Goal: Transaction & Acquisition: Purchase product/service

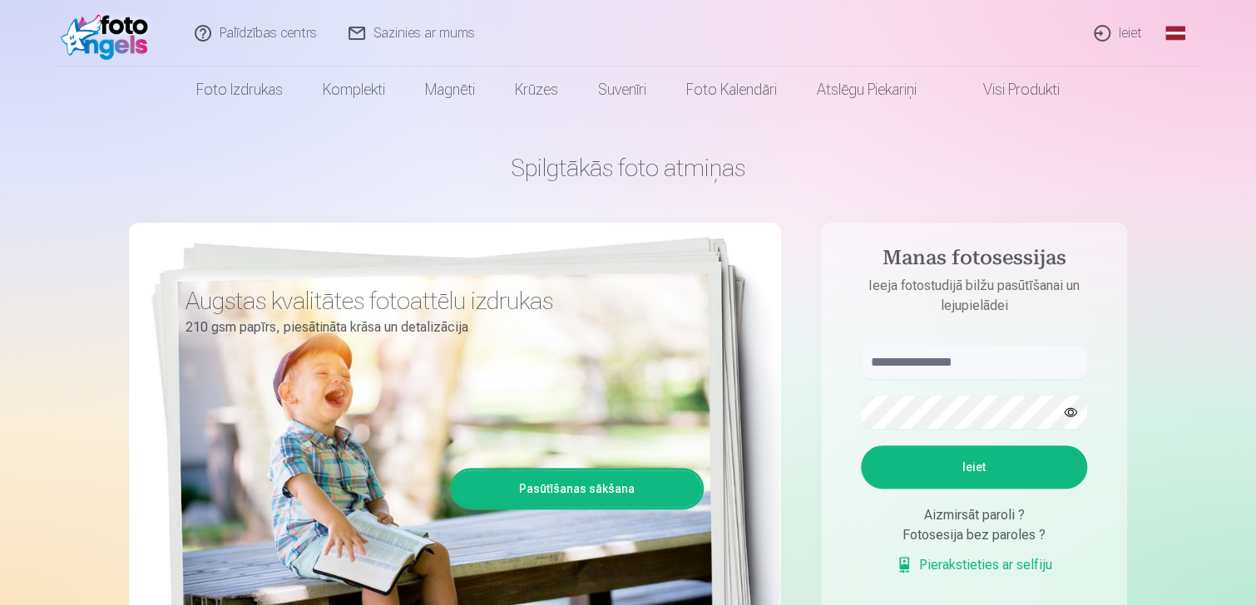
click at [1110, 32] on link "Ieiet" at bounding box center [1119, 33] width 80 height 67
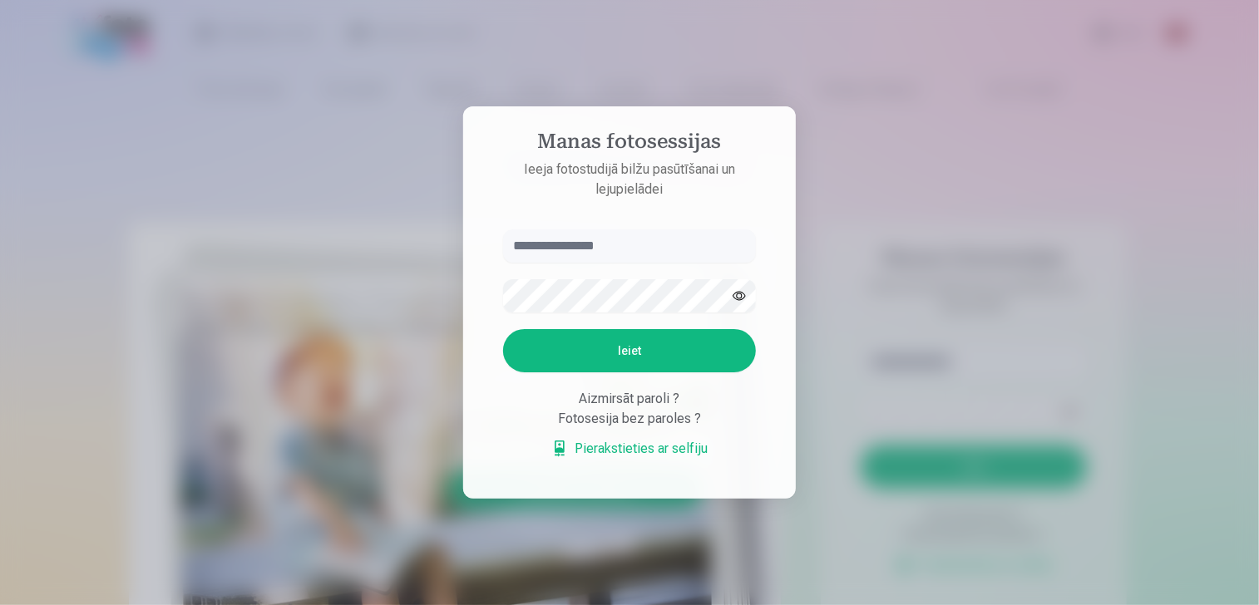
click at [575, 257] on input "text" at bounding box center [629, 246] width 253 height 33
click at [633, 335] on button "Ieiet" at bounding box center [629, 350] width 253 height 43
click at [583, 242] on input "**********" at bounding box center [629, 246] width 253 height 33
click at [317, 605] on div "**********" at bounding box center [628, 605] width 1256 height 0
click at [597, 357] on button "Ieiet" at bounding box center [629, 350] width 253 height 43
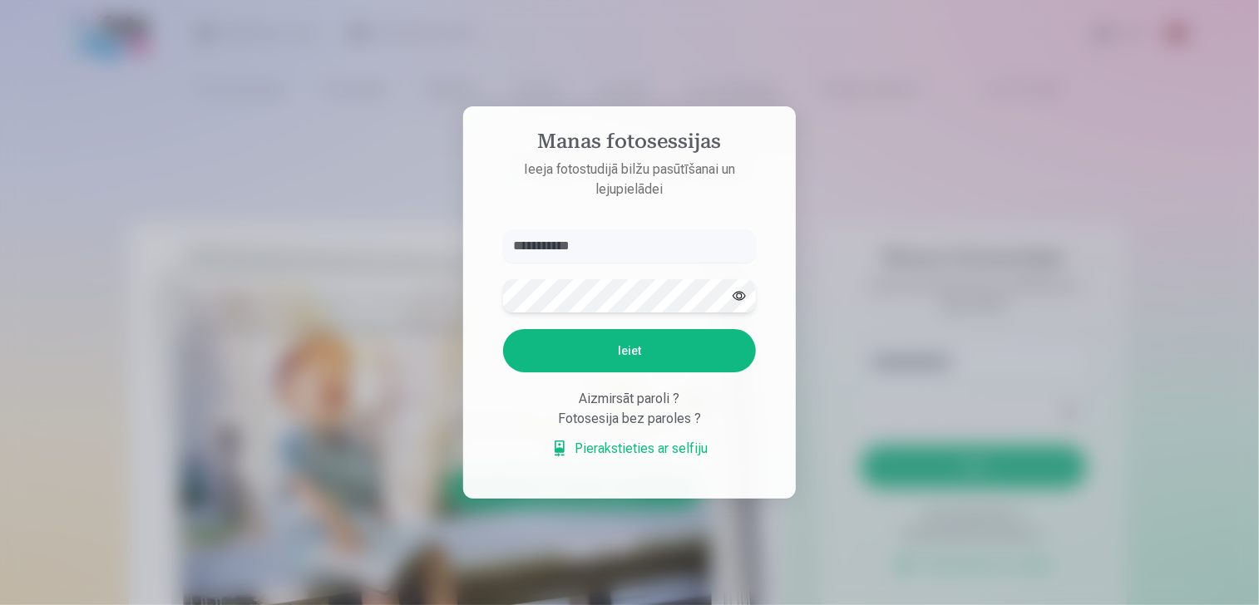
click at [420, 605] on div "**********" at bounding box center [628, 605] width 1256 height 0
click at [476, 225] on aside "**********" at bounding box center [629, 302] width 333 height 393
click at [745, 290] on button "button" at bounding box center [740, 296] width 32 height 32
drag, startPoint x: 745, startPoint y: 290, endPoint x: 739, endPoint y: 304, distance: 14.5
click at [741, 304] on button "button" at bounding box center [740, 296] width 32 height 32
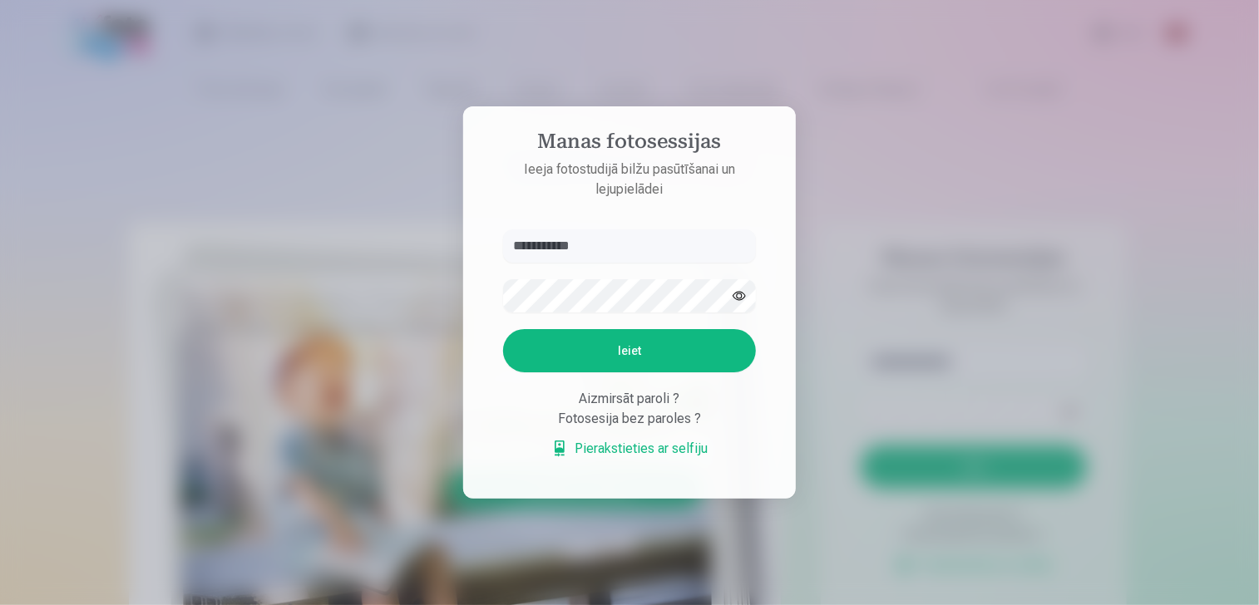
click at [682, 347] on button "Ieiet" at bounding box center [629, 350] width 253 height 43
click at [593, 252] on input "**********" at bounding box center [629, 246] width 253 height 33
type input "**********"
click at [645, 358] on button "Ieiet" at bounding box center [629, 350] width 253 height 43
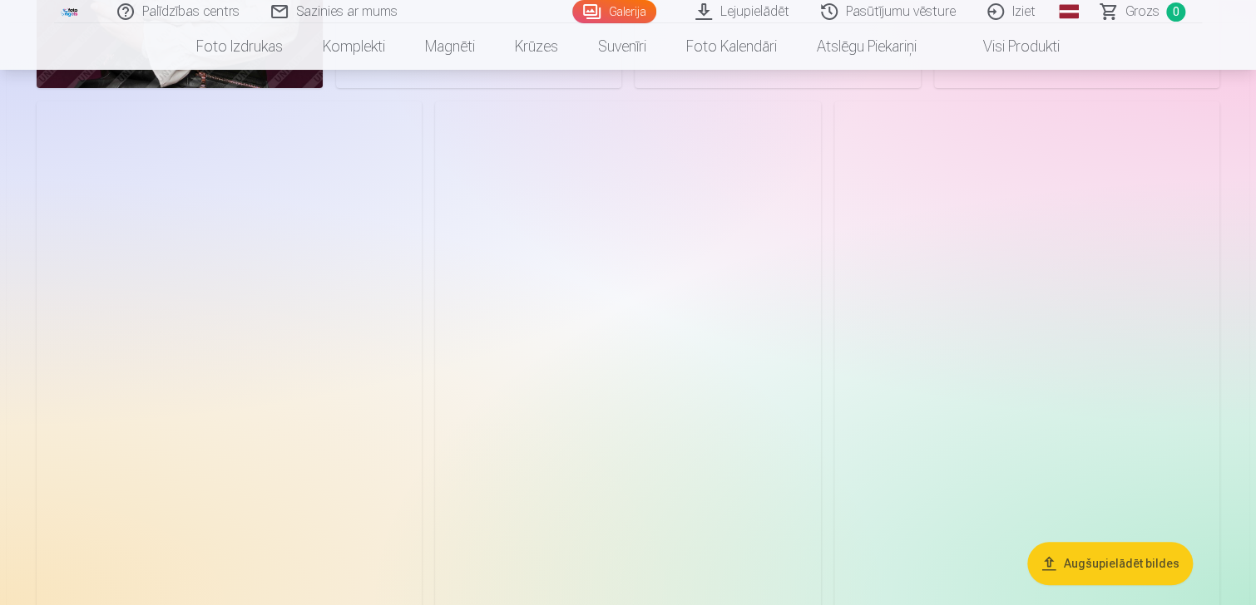
scroll to position [3410, 0]
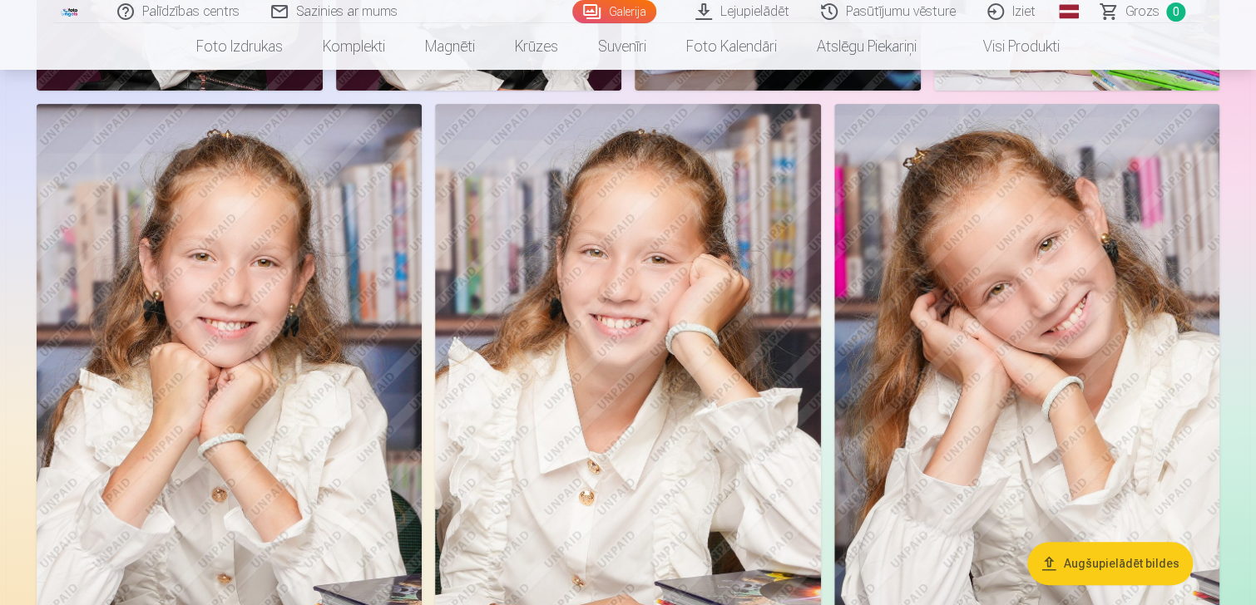
click at [1139, 561] on button "Augšupielādēt bildes" at bounding box center [1109, 563] width 165 height 43
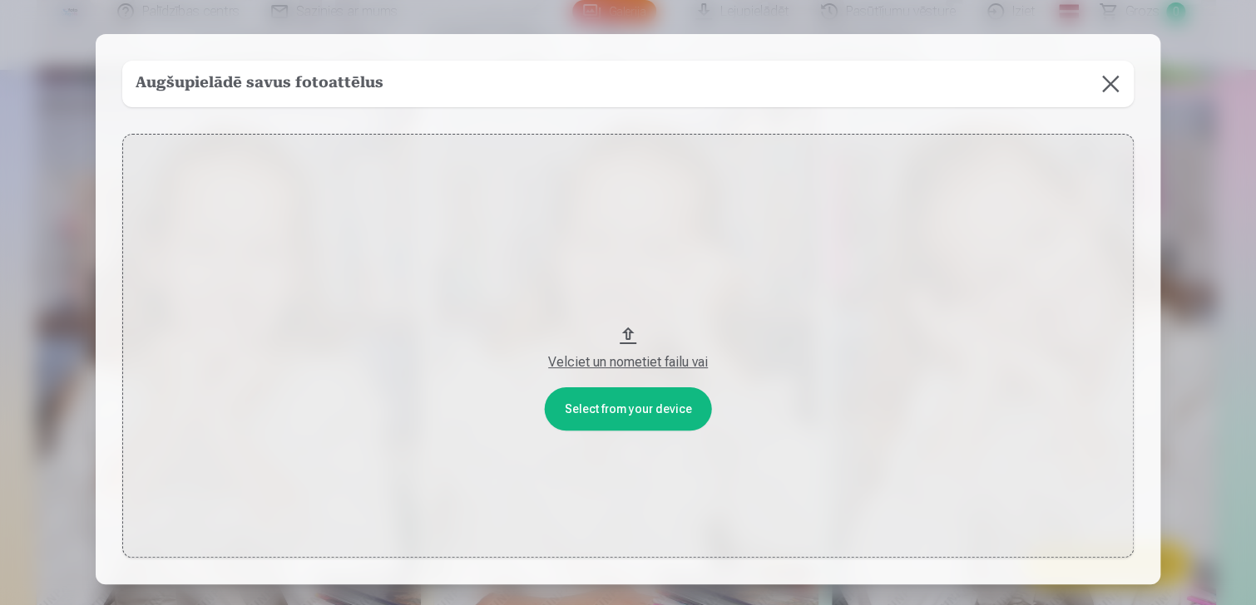
scroll to position [3420, 0]
click at [1108, 82] on button at bounding box center [1112, 84] width 47 height 47
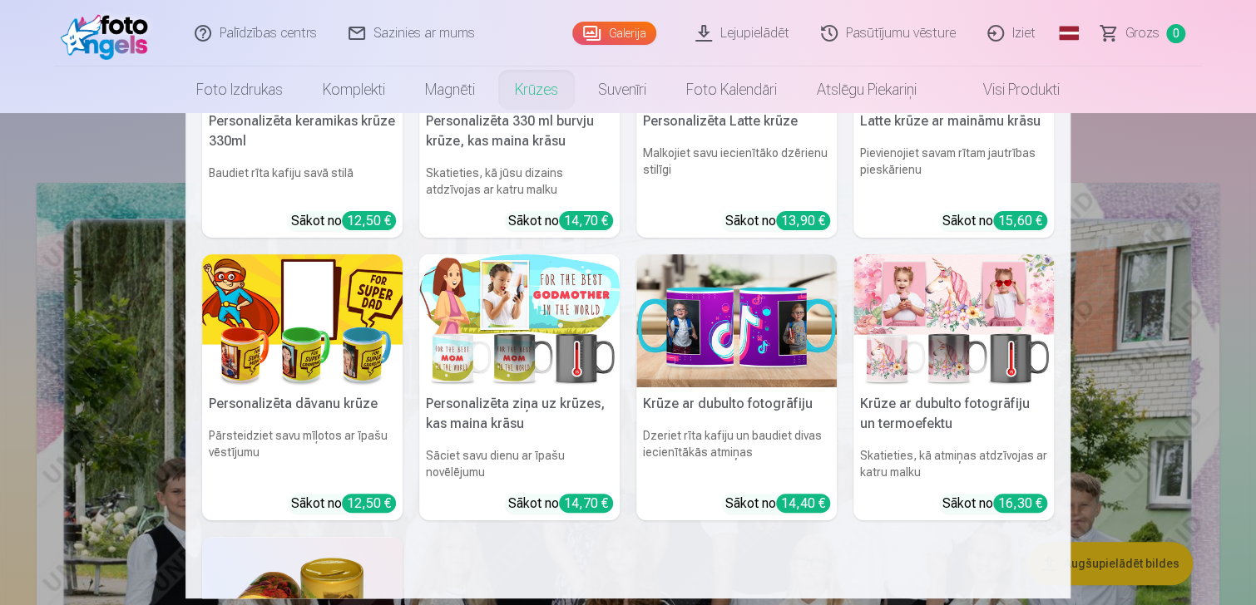
scroll to position [0, 0]
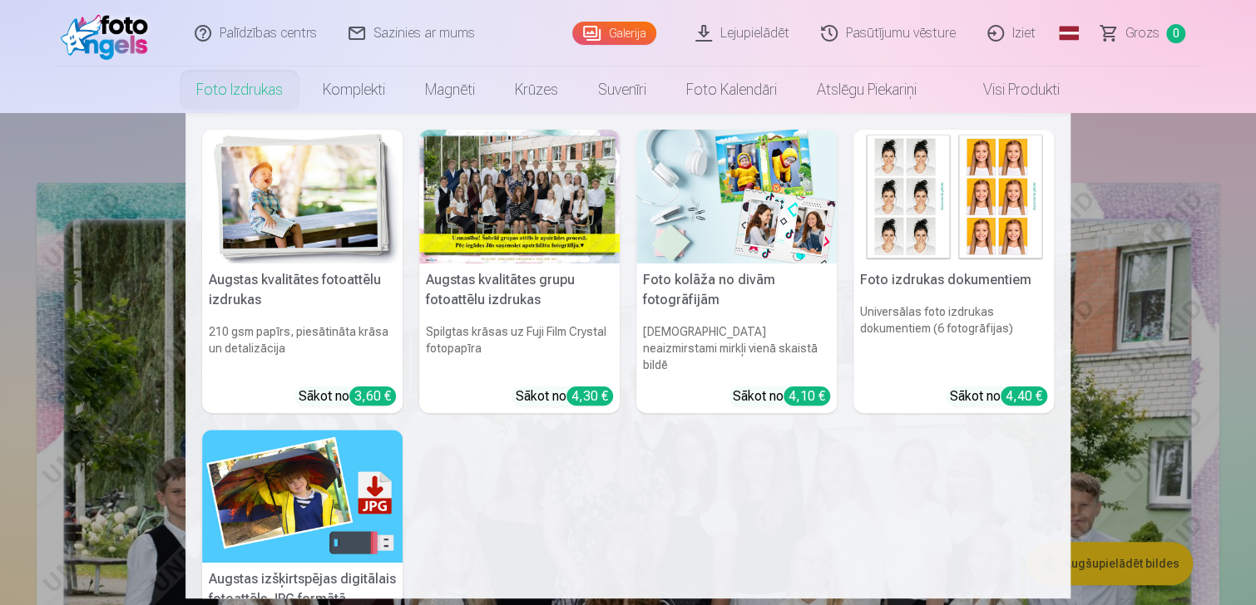
click at [225, 82] on link "Foto izdrukas" at bounding box center [239, 90] width 126 height 47
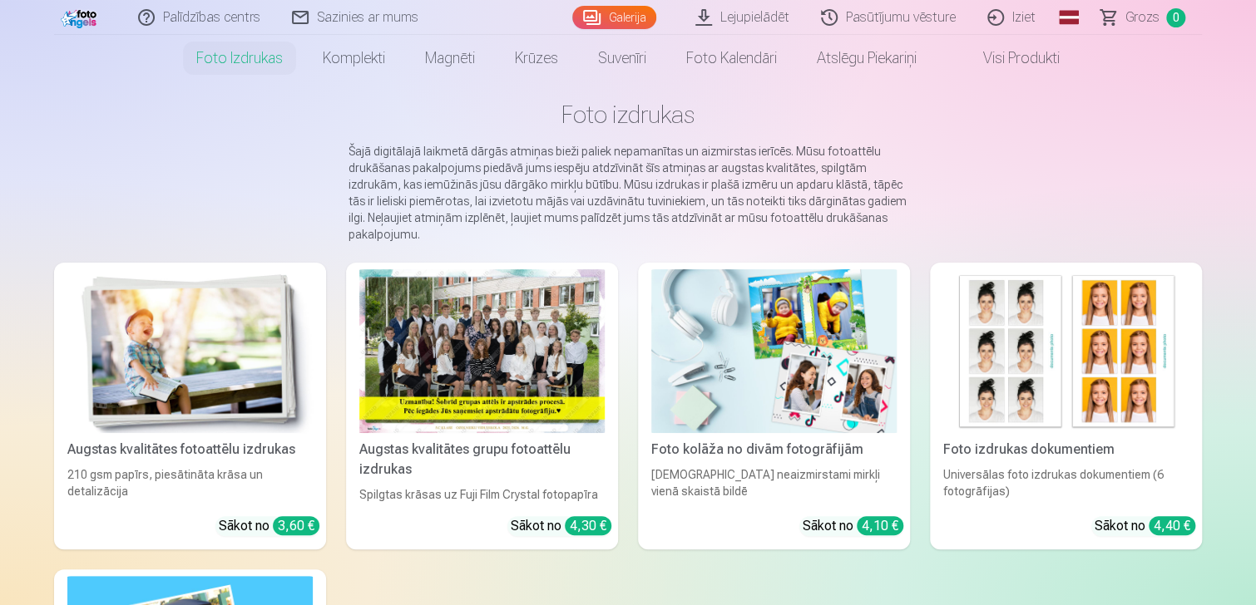
scroll to position [83, 0]
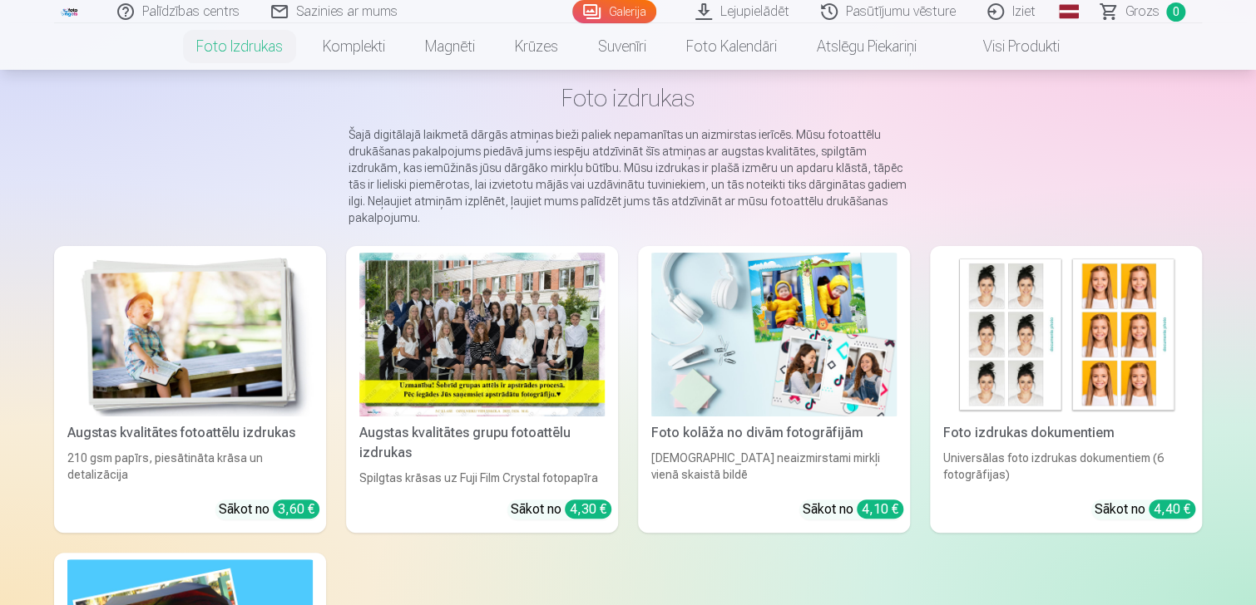
click at [519, 375] on div at bounding box center [481, 335] width 245 height 164
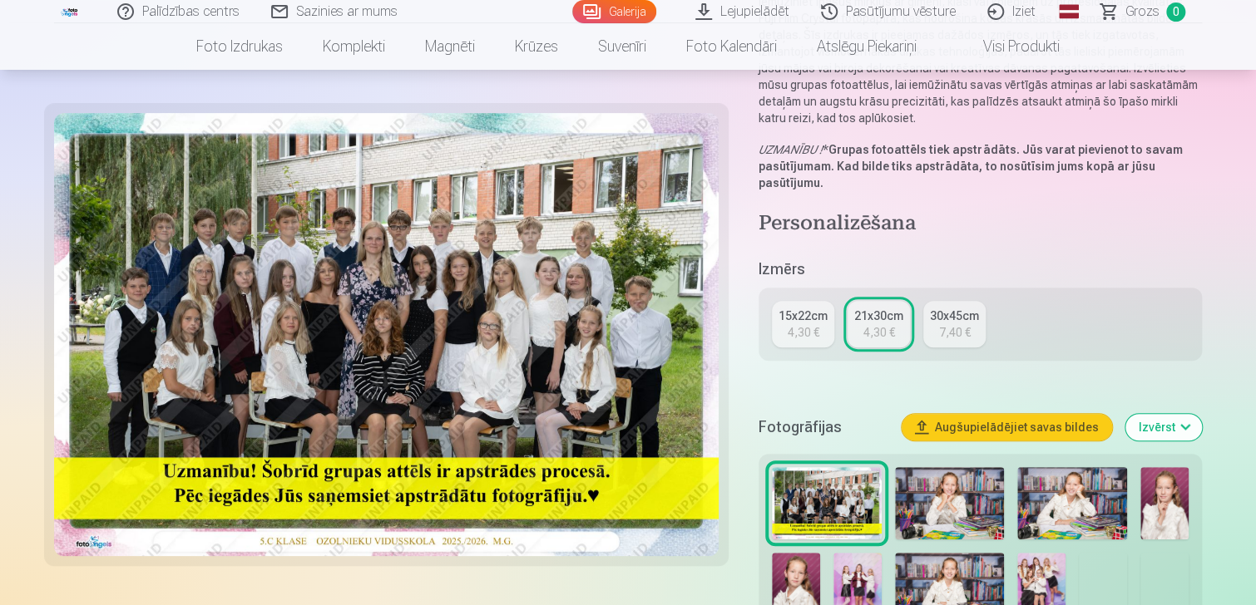
scroll to position [582, 0]
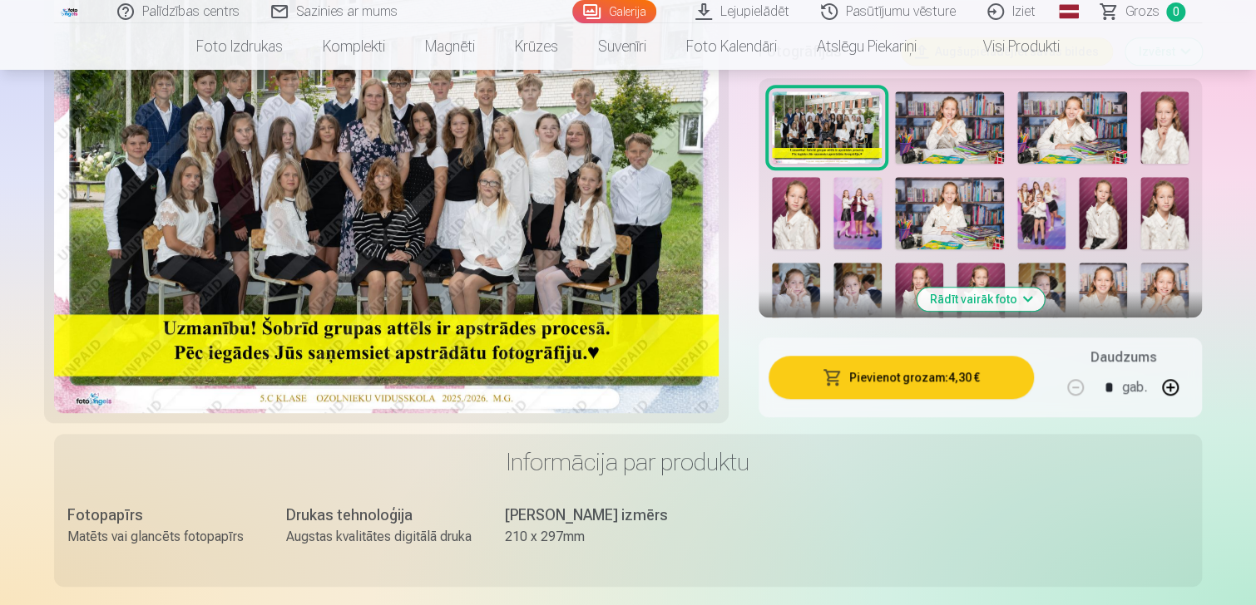
click at [918, 382] on button "Pievienot grozam : 4,30 €" at bounding box center [900, 377] width 265 height 43
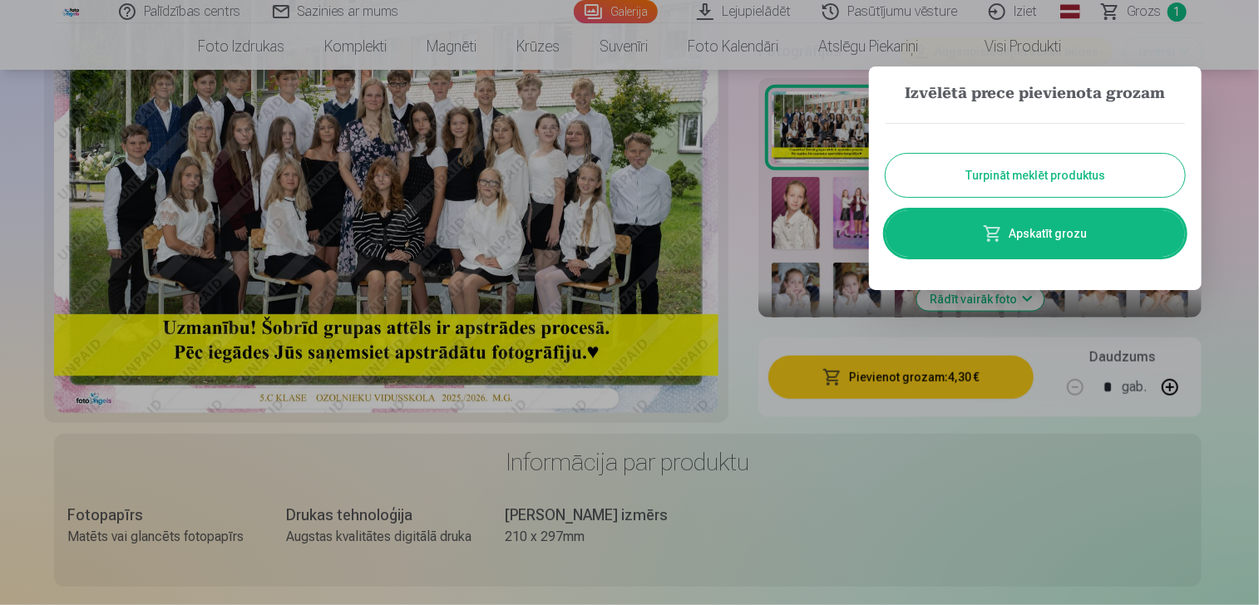
click at [1047, 179] on button "Turpināt meklēt produktus" at bounding box center [1035, 175] width 299 height 43
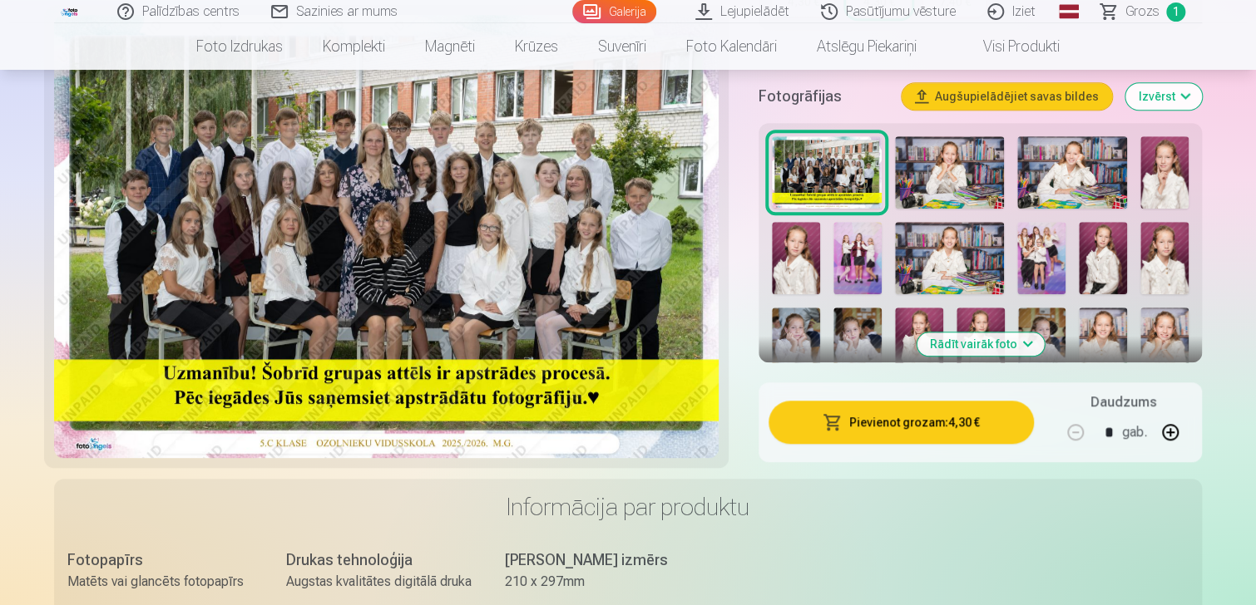
scroll to position [499, 0]
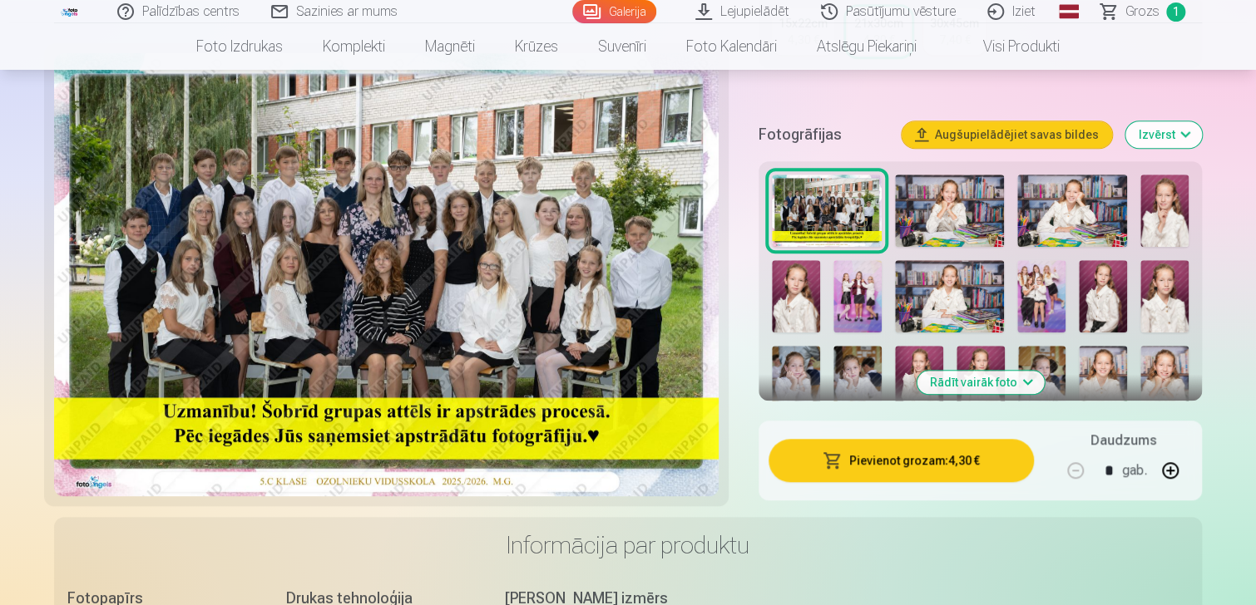
click at [1021, 378] on button "Rādīt vairāk foto" at bounding box center [979, 382] width 127 height 23
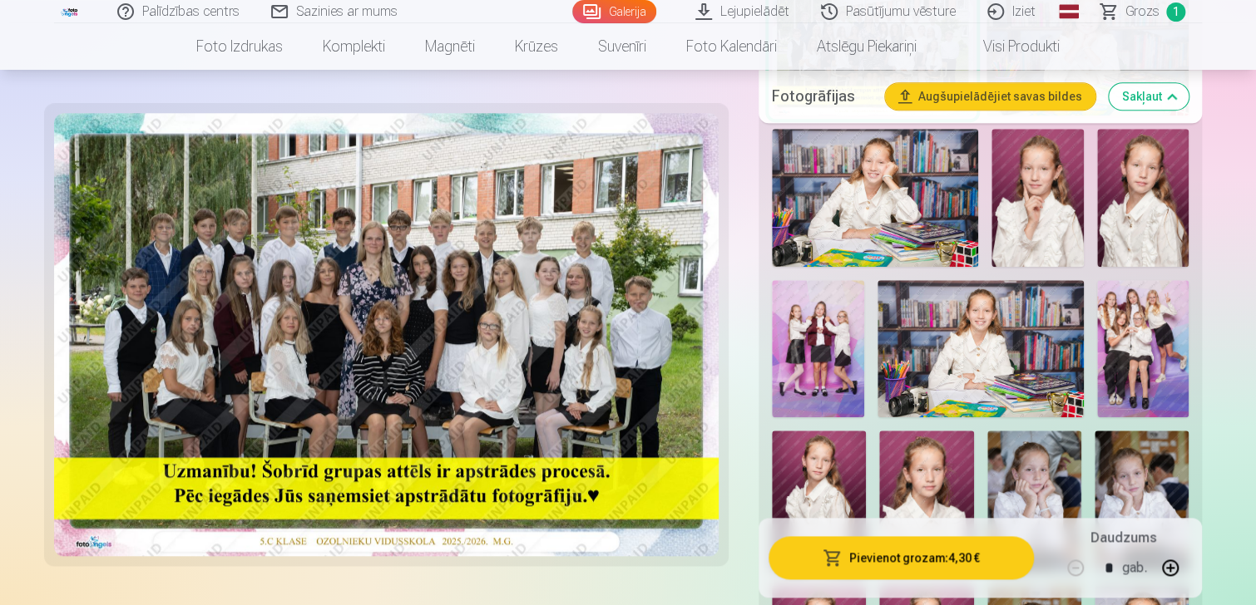
scroll to position [665, 0]
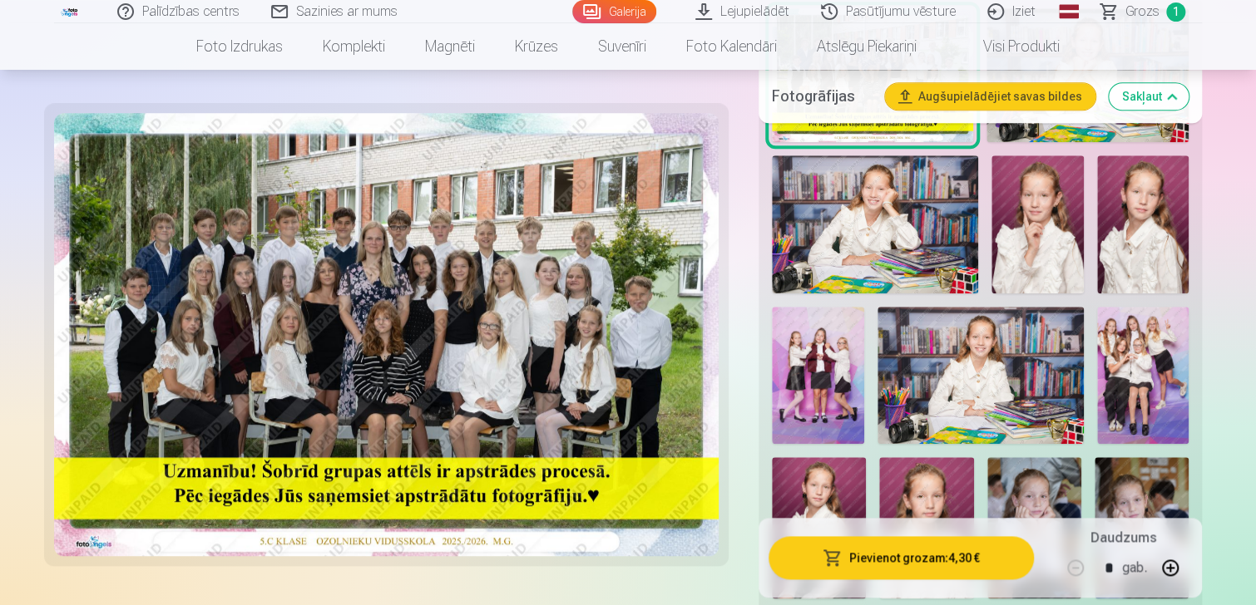
click at [1141, 343] on img at bounding box center [1142, 376] width 91 height 138
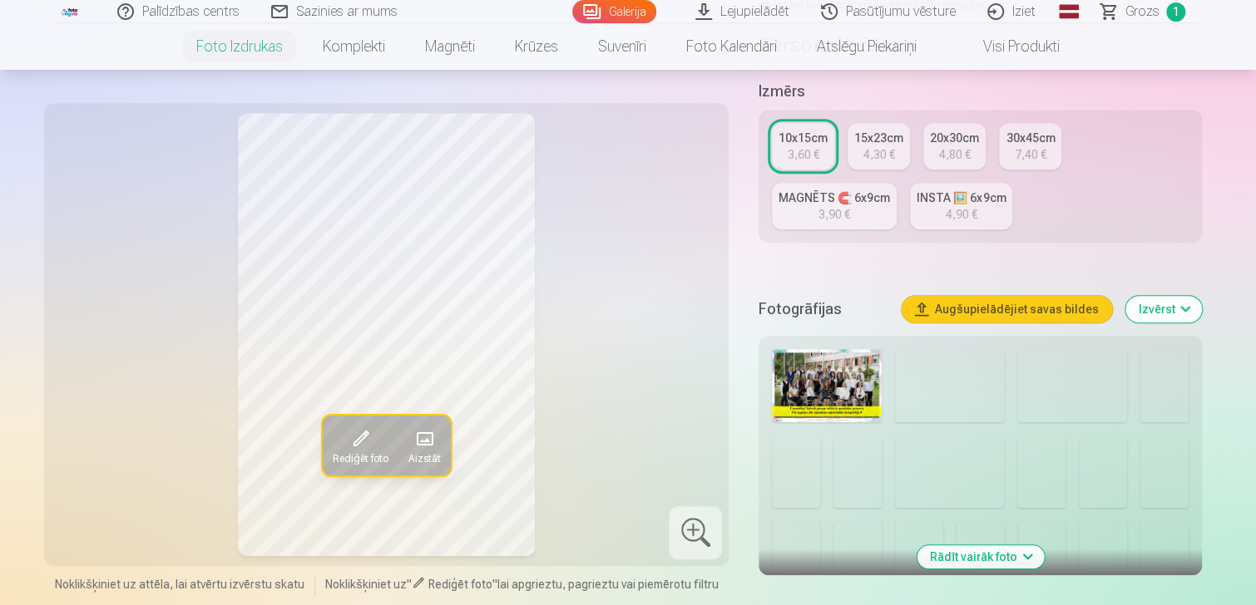
scroll to position [499, 0]
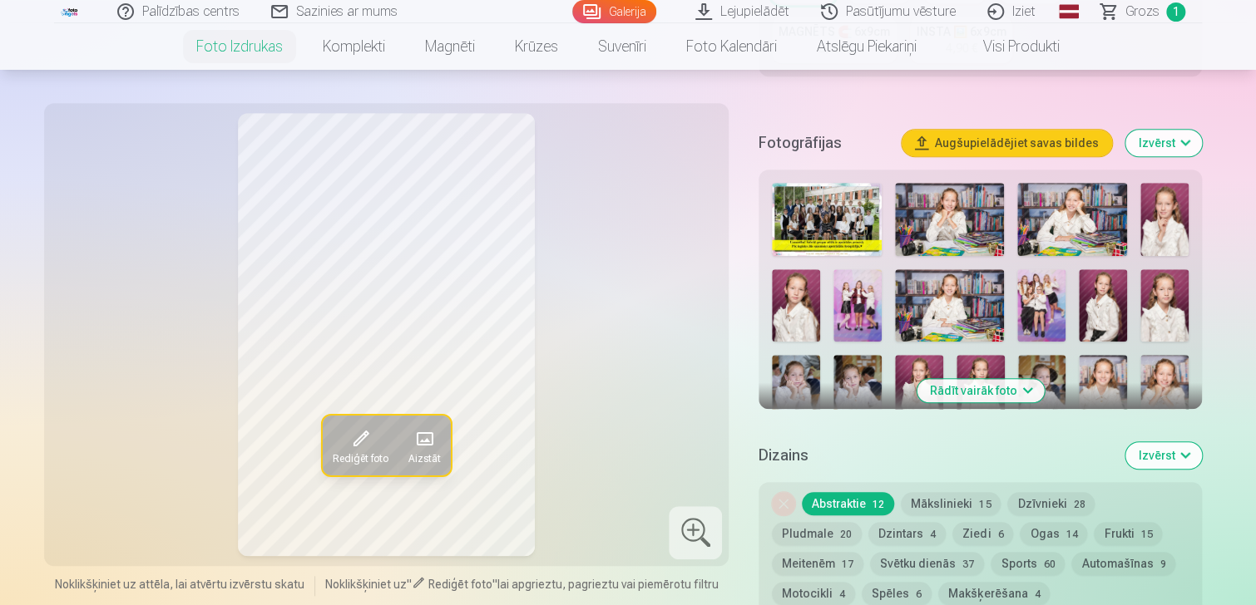
click at [1040, 313] on img at bounding box center [1041, 305] width 48 height 72
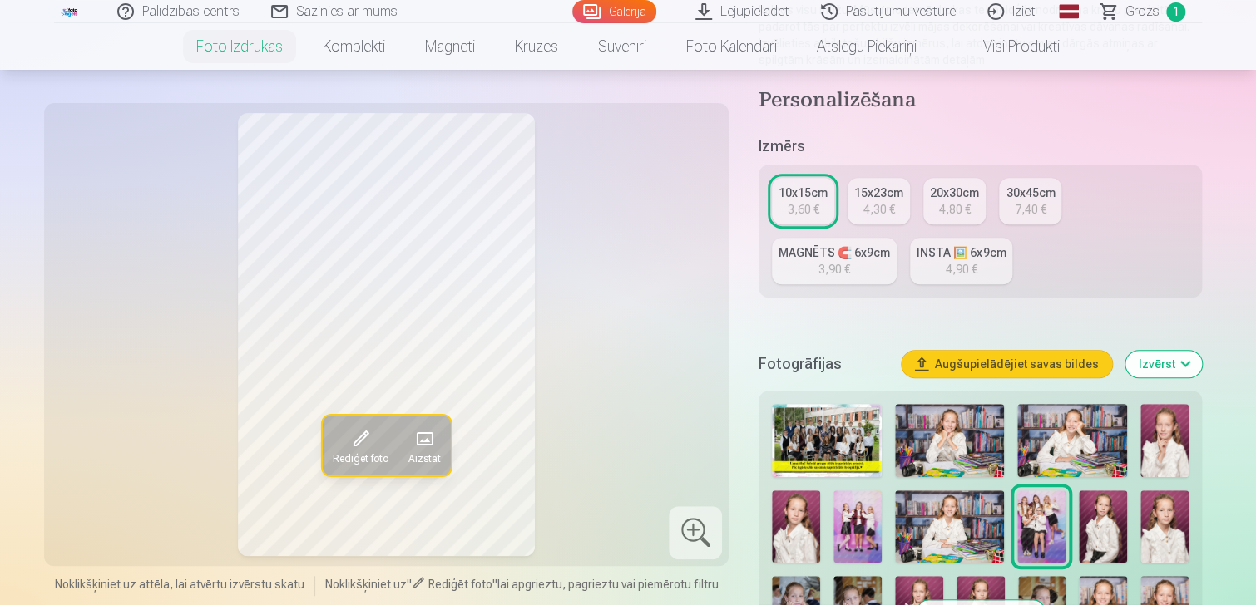
scroll to position [249, 0]
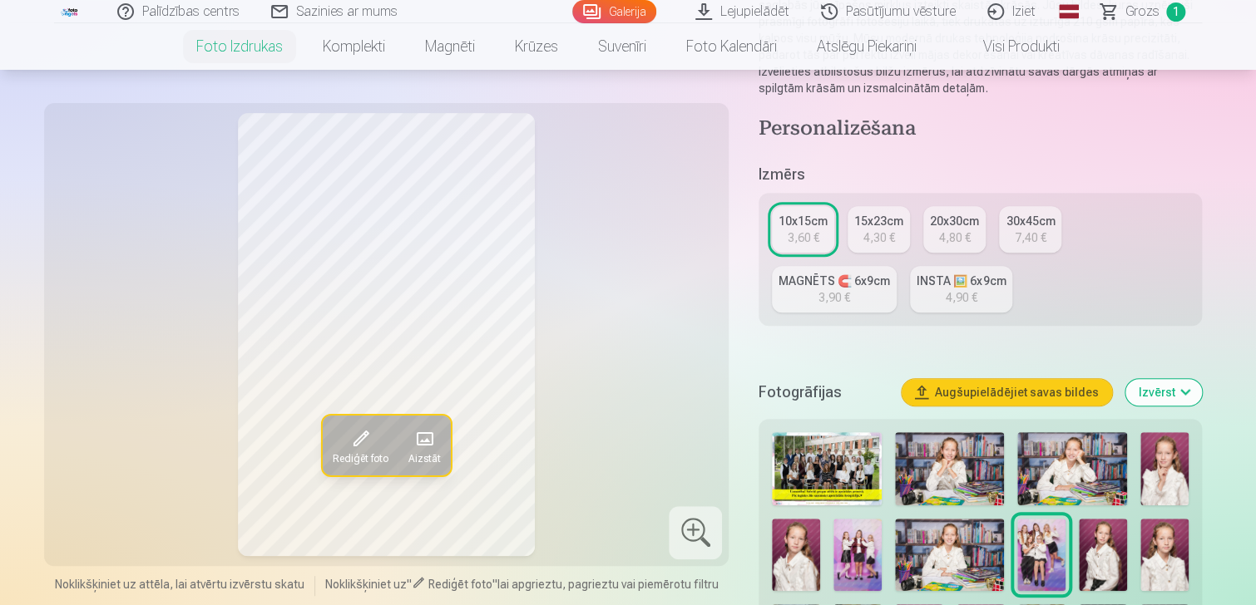
click at [878, 239] on div "4,30 €" at bounding box center [879, 238] width 32 height 17
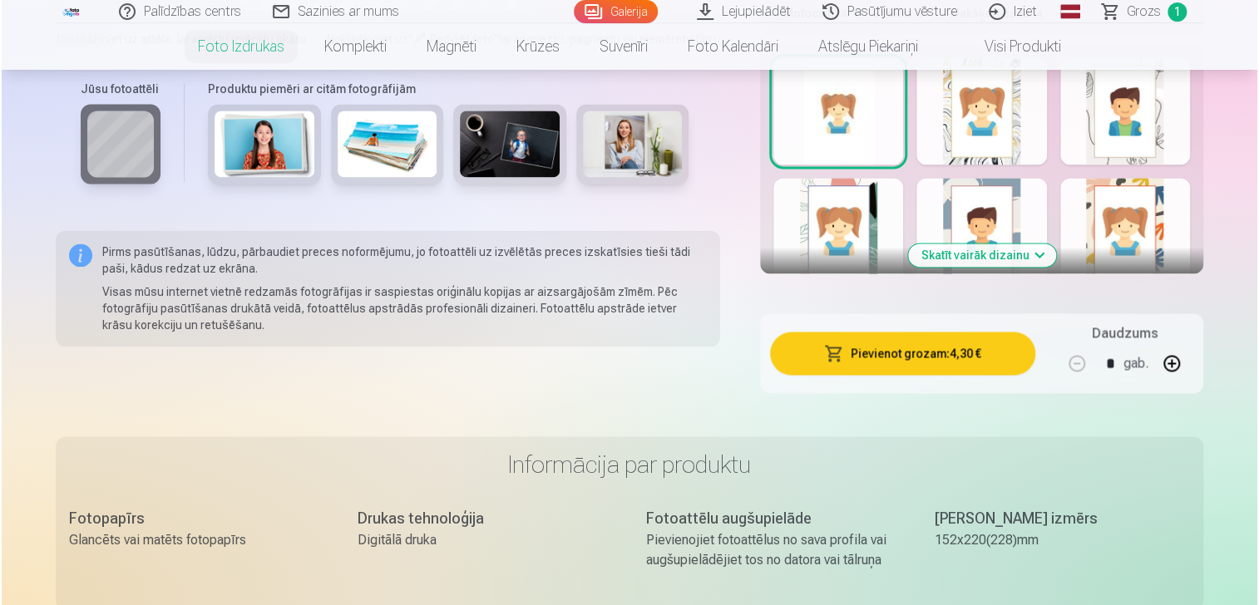
scroll to position [1081, 0]
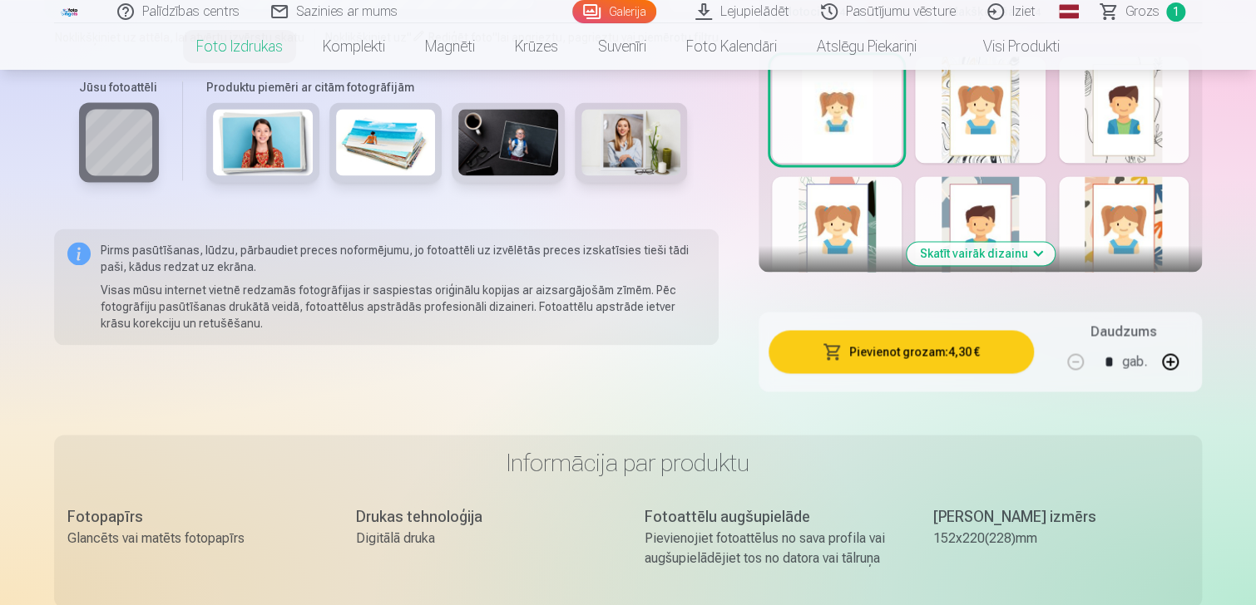
click at [932, 352] on button "Pievienot grozam : 4,30 €" at bounding box center [900, 351] width 265 height 43
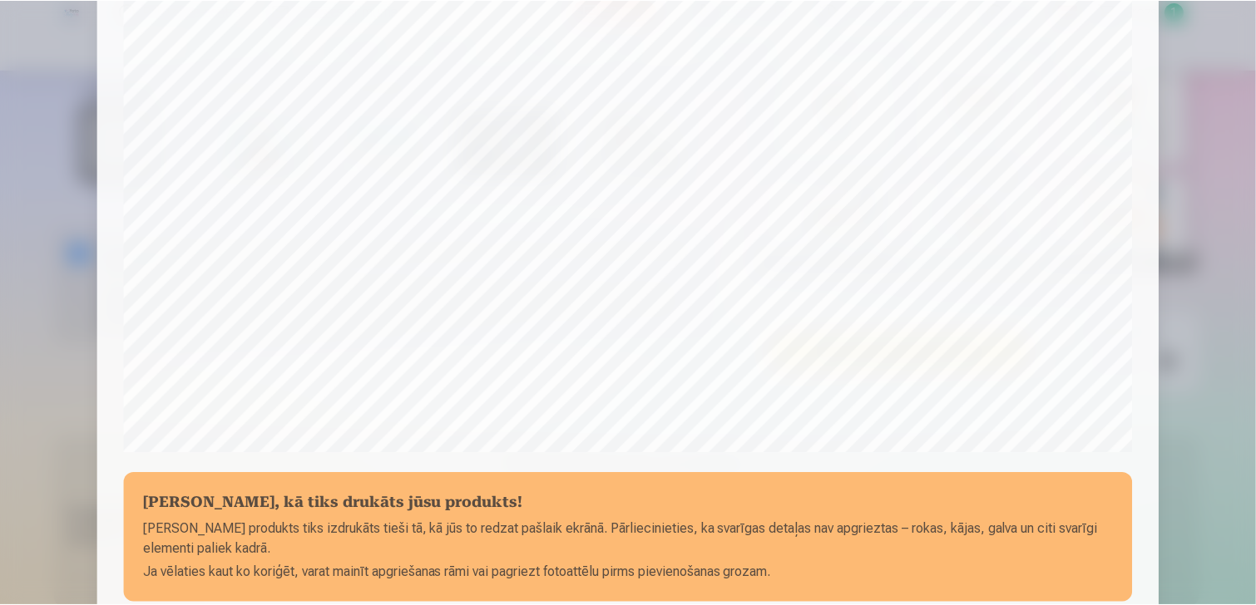
scroll to position [426, 0]
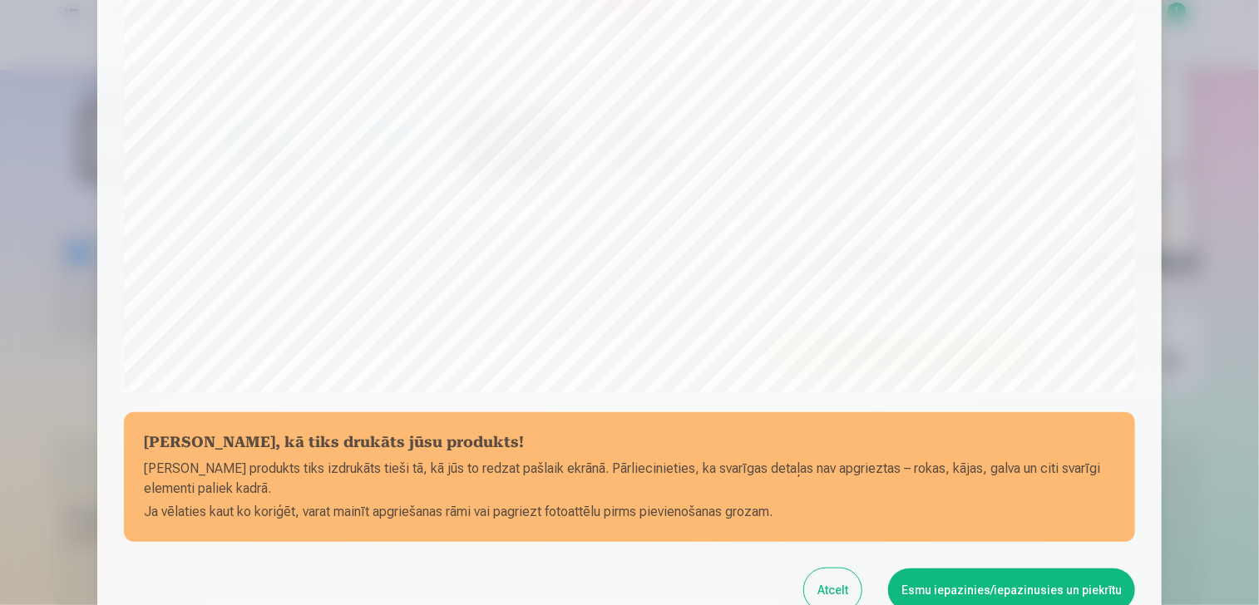
click at [1057, 579] on button "Esmu iepazinies/iepazinusies un piekrītu" at bounding box center [1011, 590] width 247 height 43
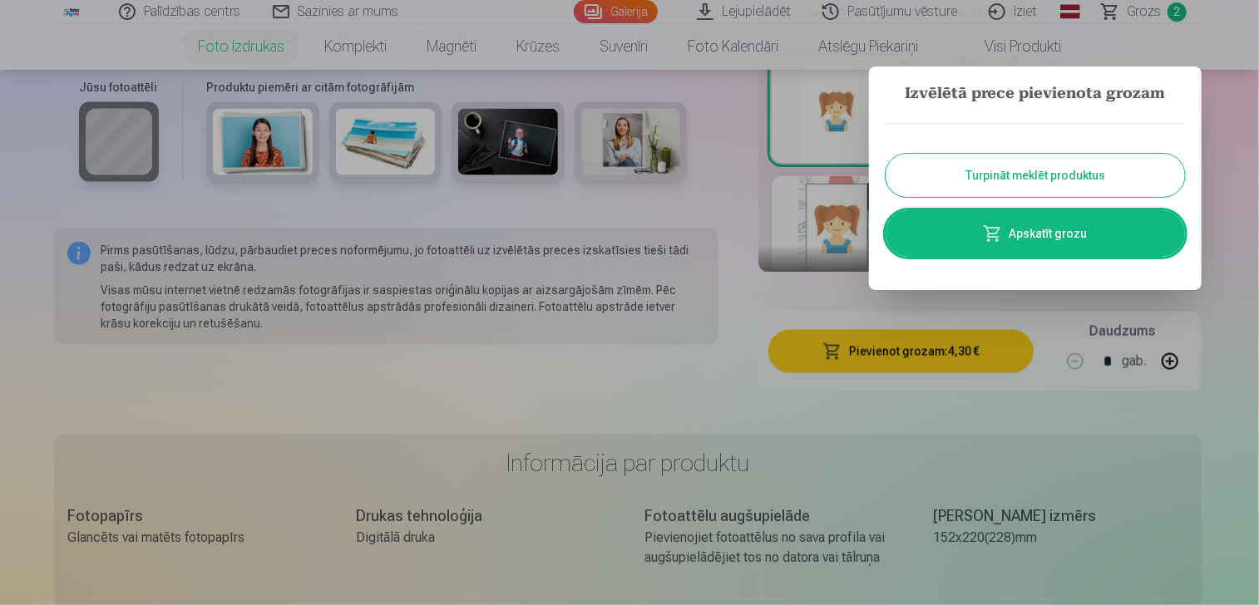
click at [1080, 180] on button "Turpināt meklēt produktus" at bounding box center [1035, 175] width 299 height 43
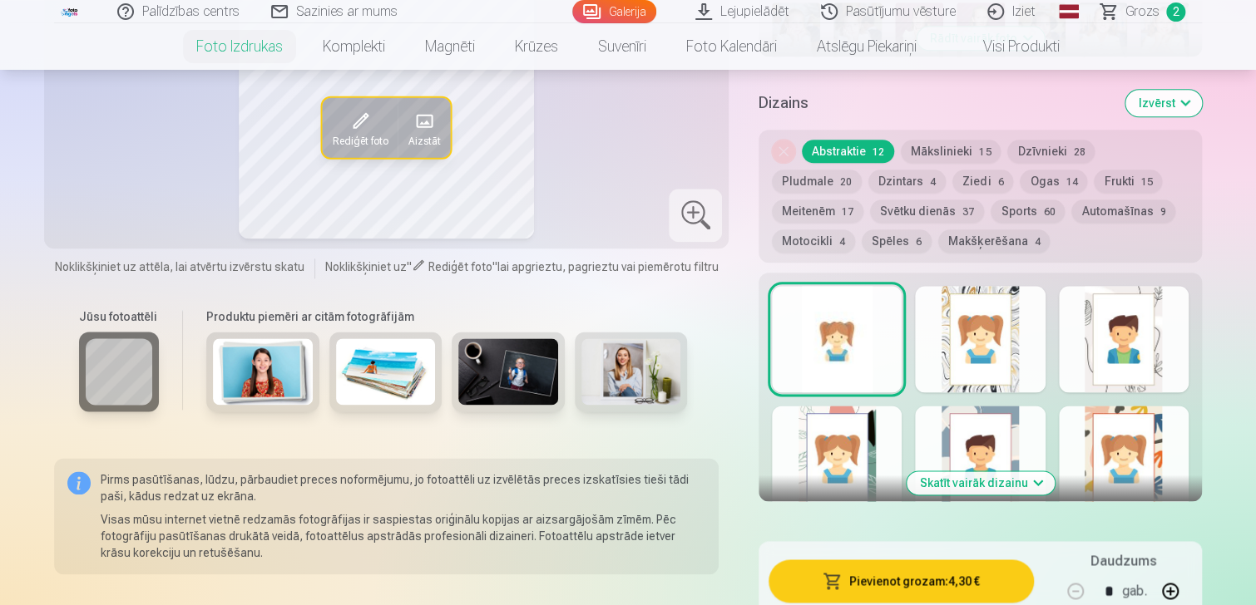
scroll to position [575, 0]
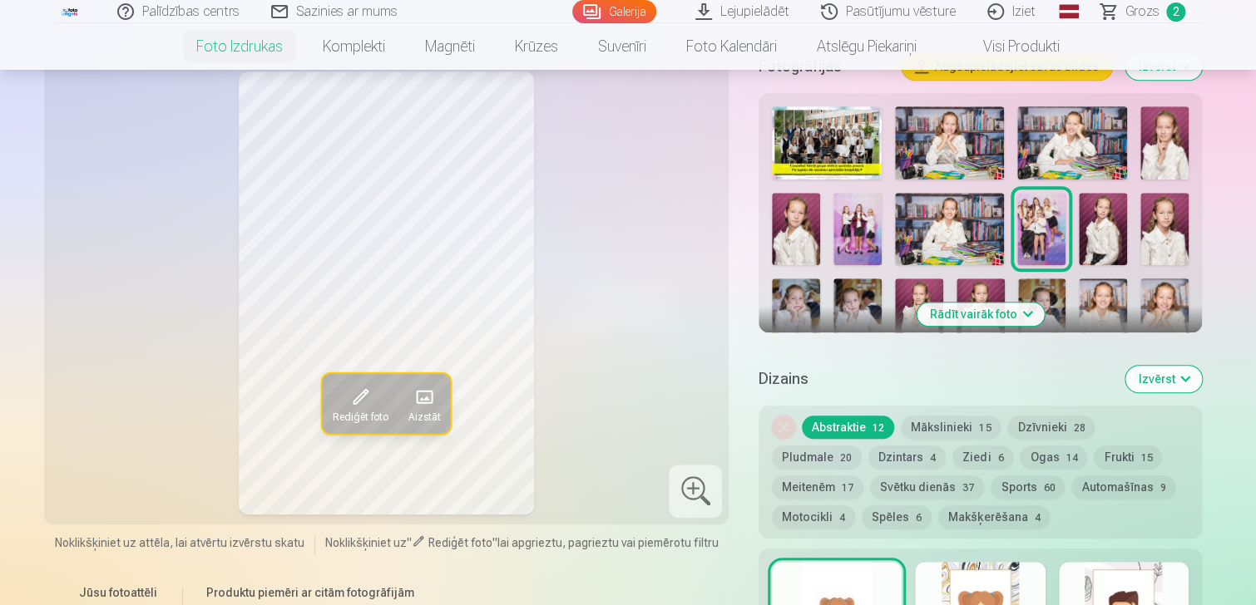
click at [978, 305] on button "Rādīt vairāk foto" at bounding box center [979, 314] width 127 height 23
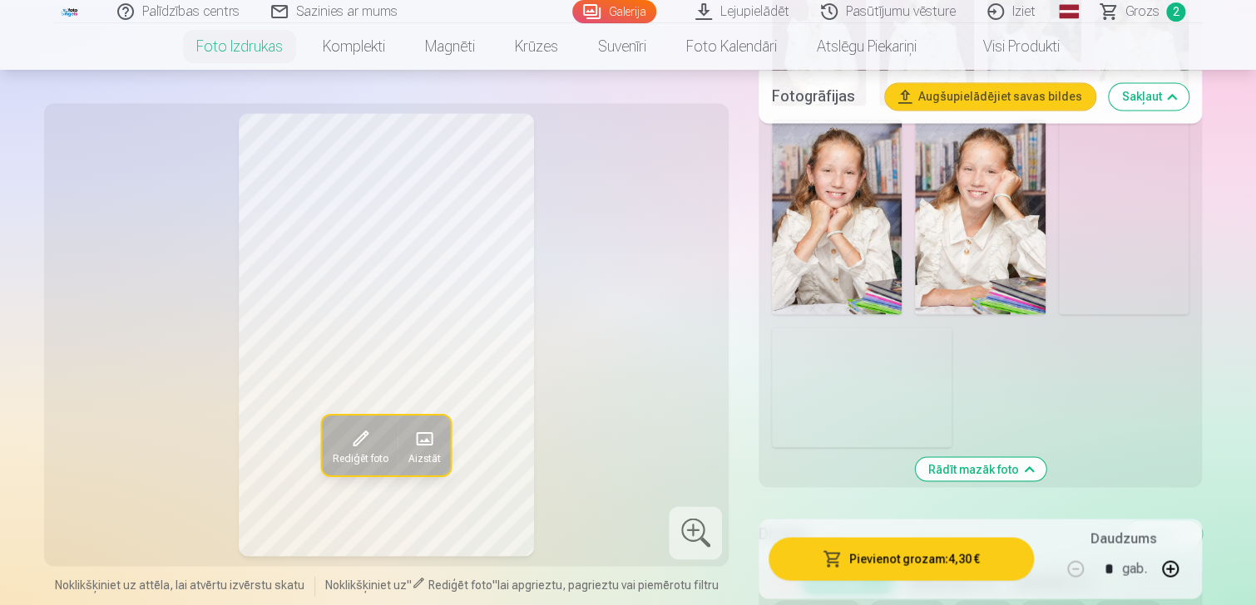
scroll to position [1324, 0]
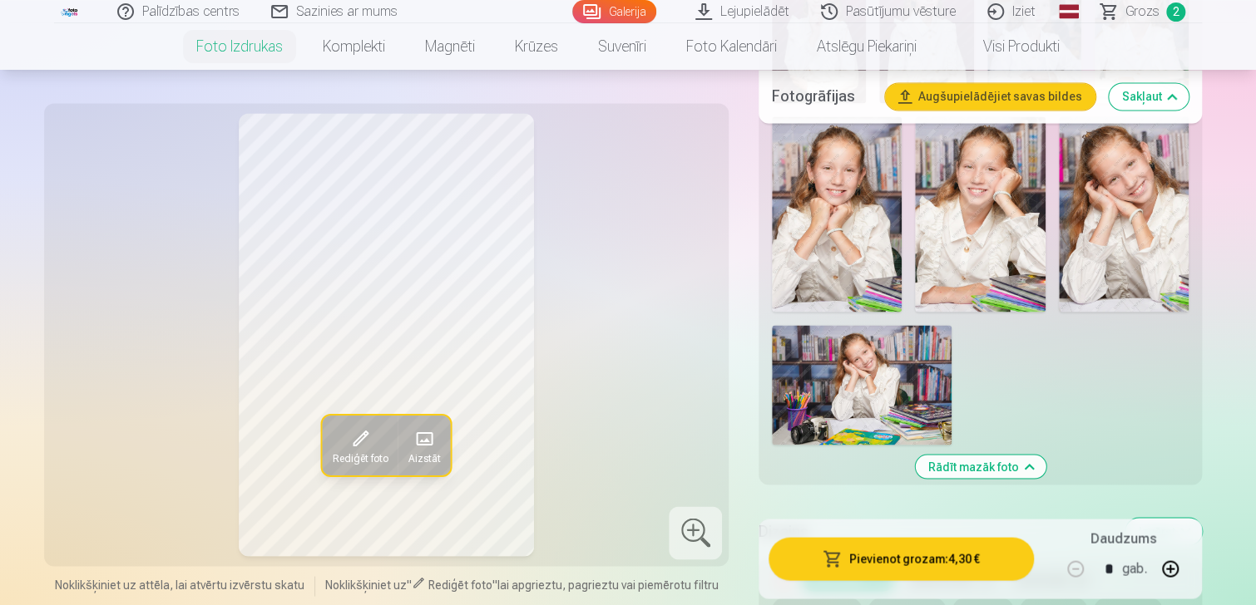
click at [1134, 259] on img at bounding box center [1124, 213] width 130 height 195
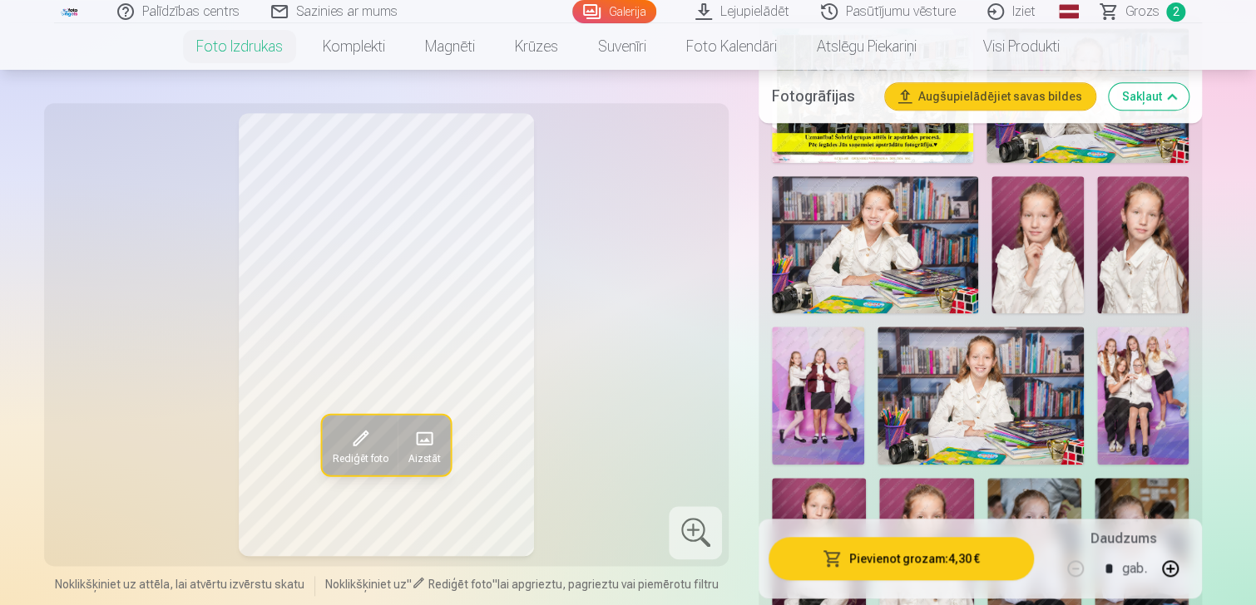
scroll to position [77, 0]
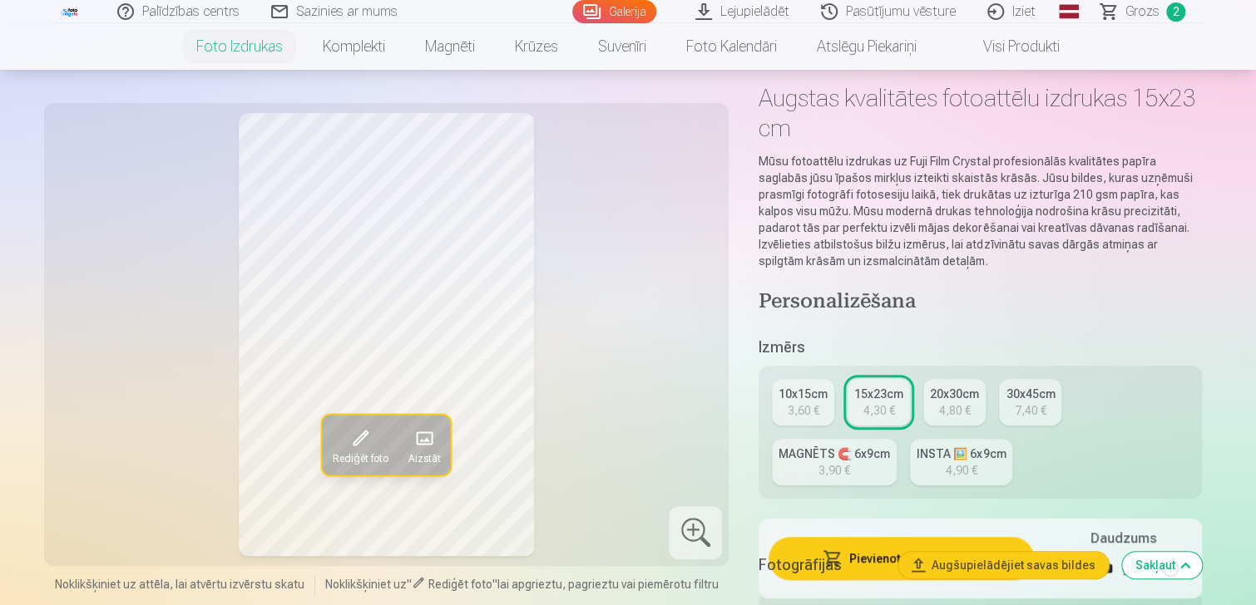
click at [810, 452] on div "MAGNĒTS 🧲 6x9cm" at bounding box center [833, 454] width 111 height 17
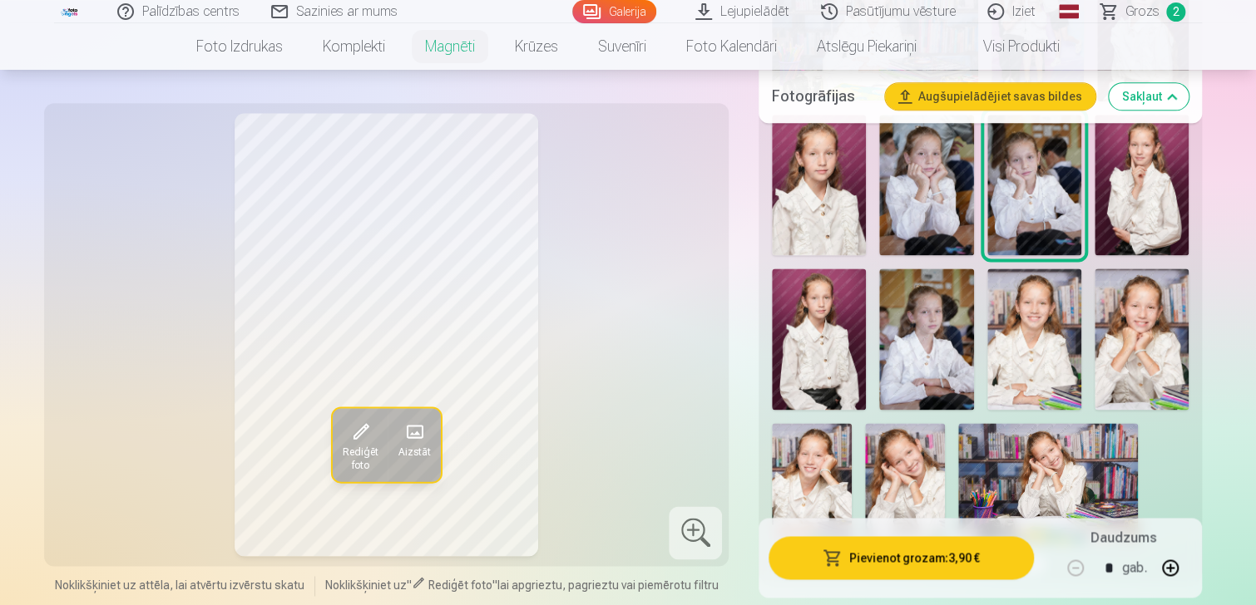
scroll to position [1081, 0]
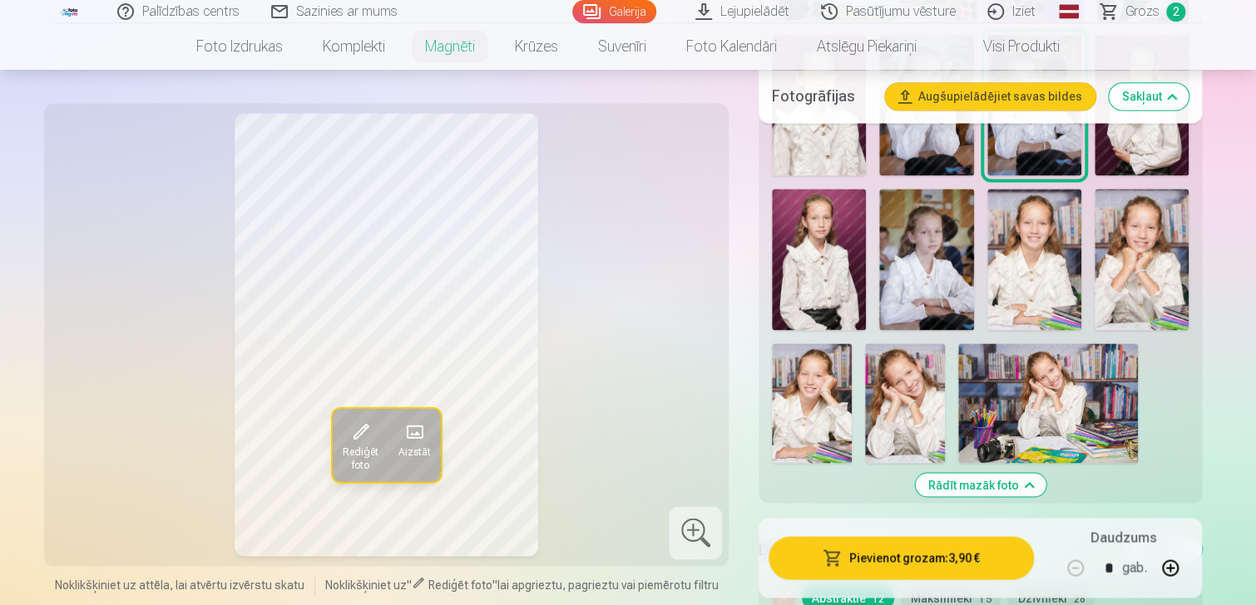
click at [918, 392] on img at bounding box center [905, 403] width 80 height 120
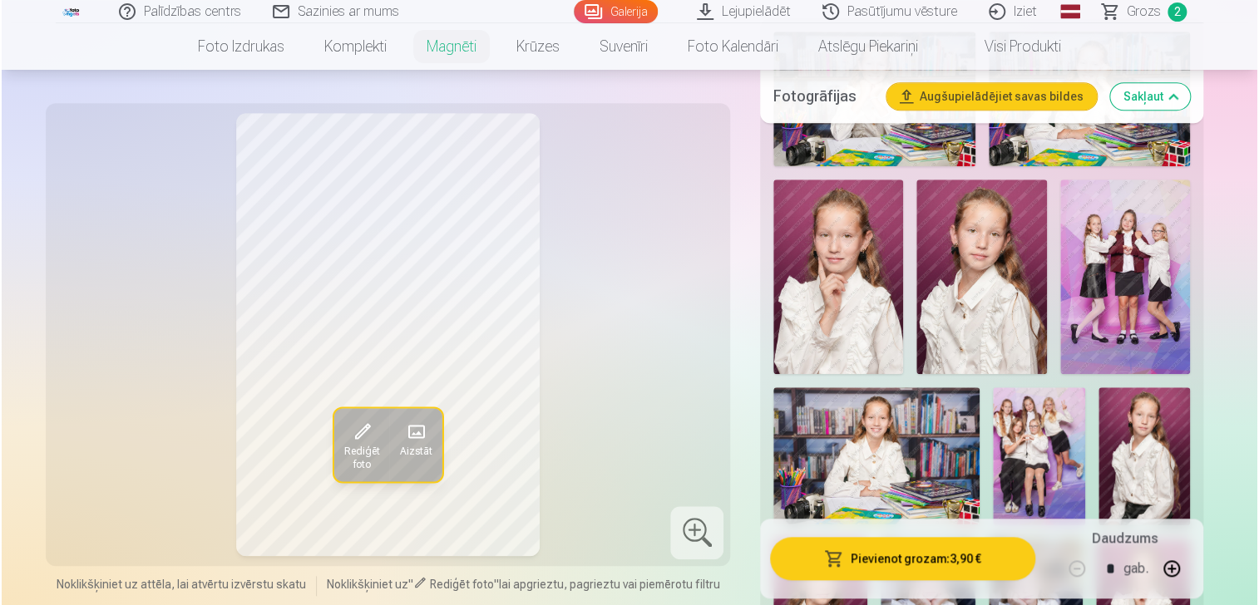
scroll to position [166, 0]
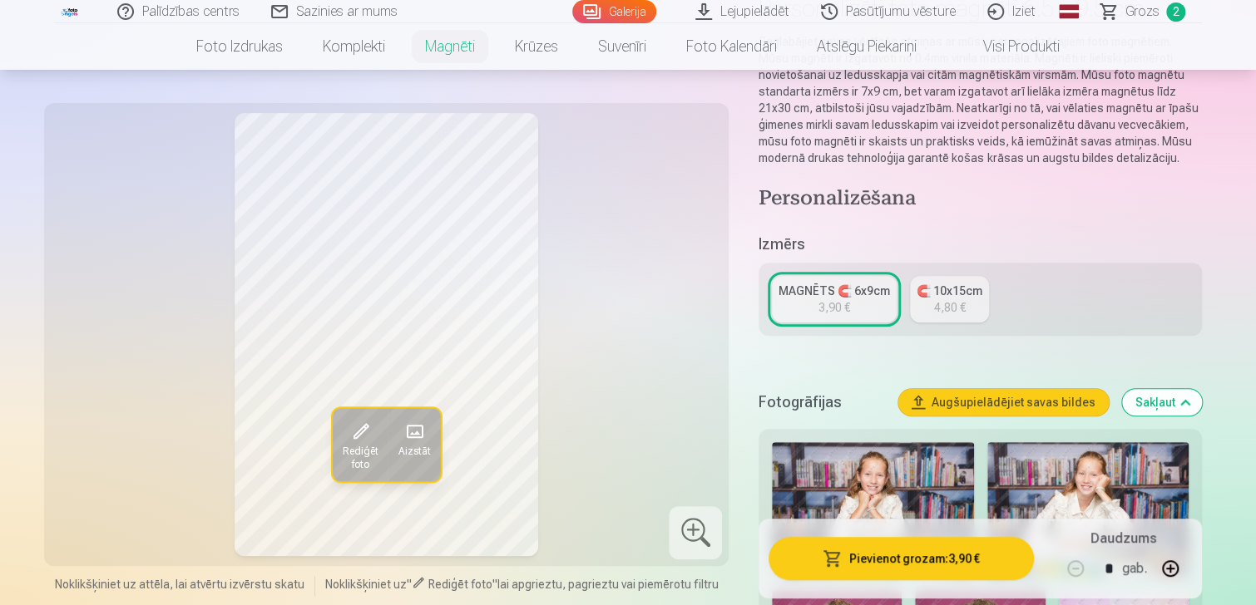
click at [926, 566] on button "Pievienot grozam : 3,90 €" at bounding box center [900, 558] width 265 height 43
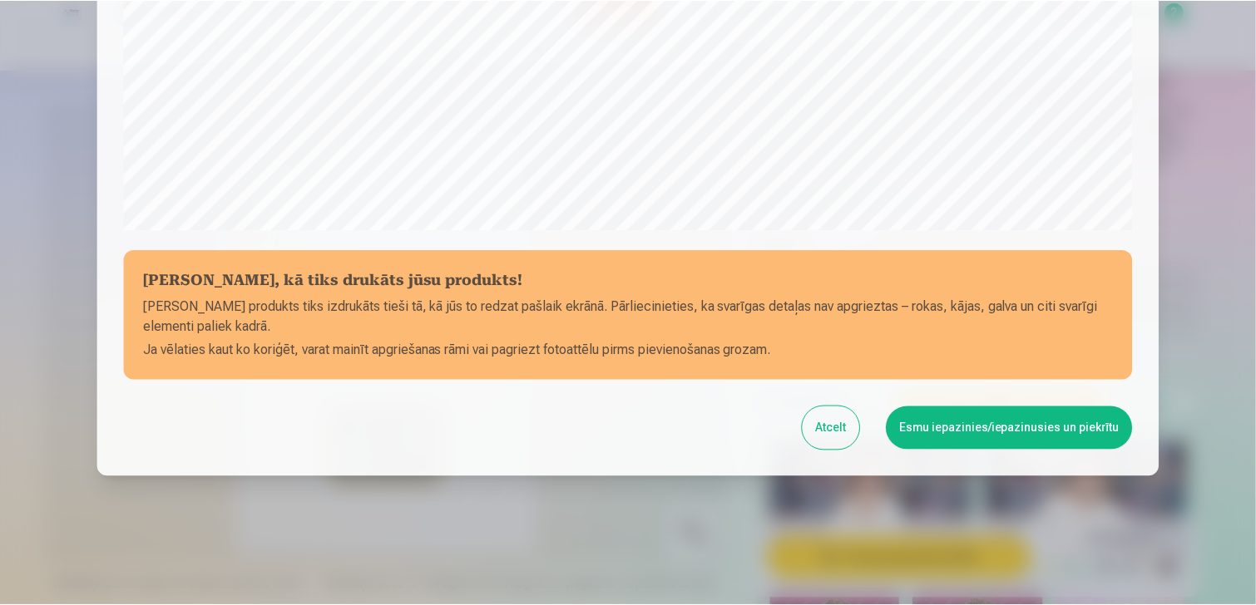
scroll to position [592, 0]
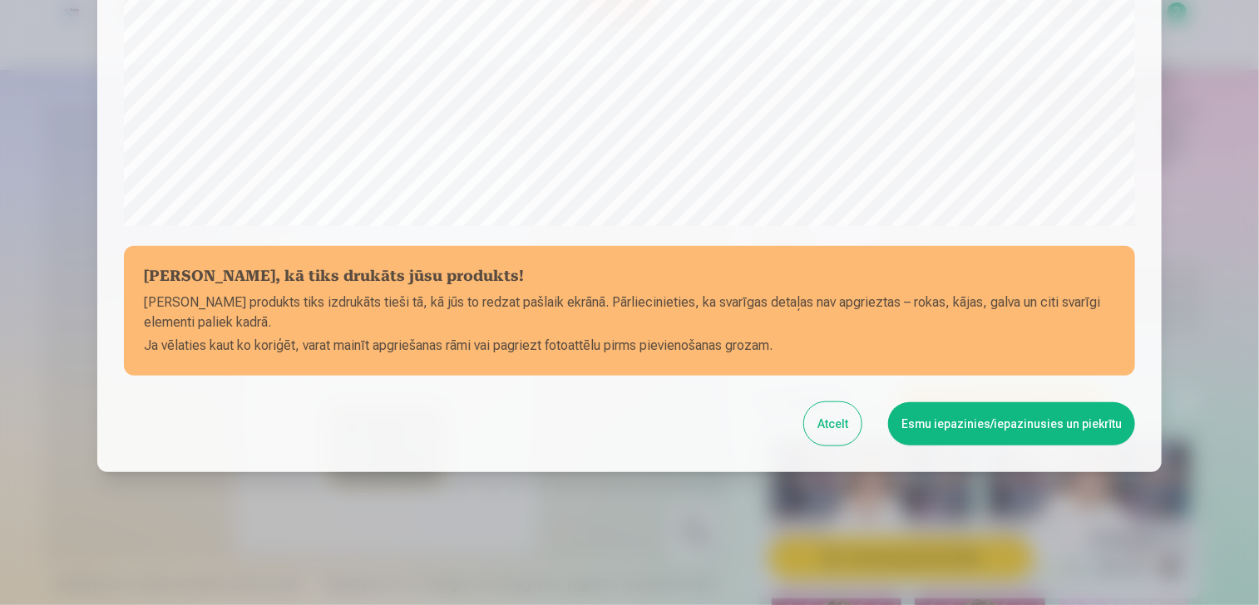
click at [998, 419] on button "Esmu iepazinies/iepazinusies un piekrītu" at bounding box center [1011, 424] width 247 height 43
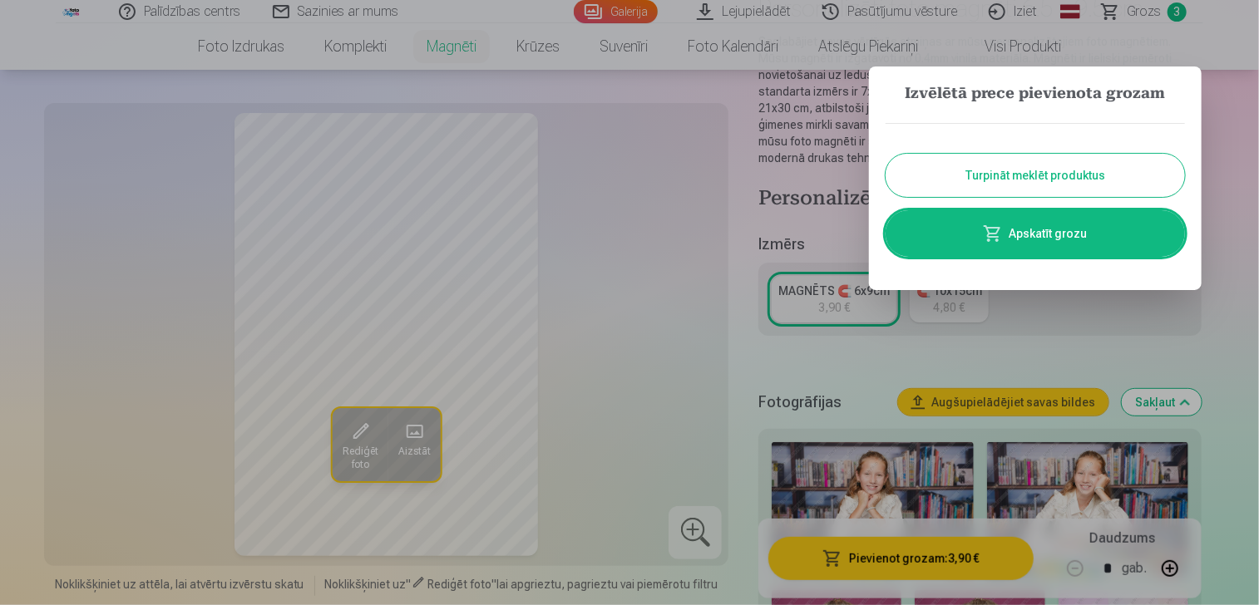
click at [1068, 182] on button "Turpināt meklēt produktus" at bounding box center [1035, 175] width 299 height 43
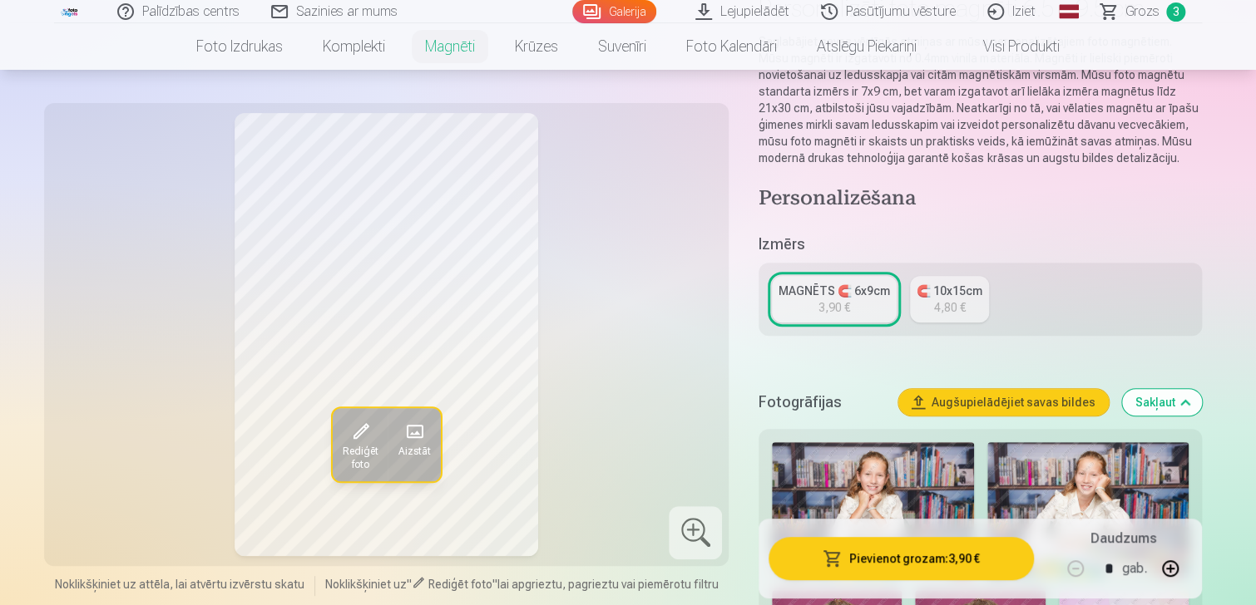
click at [852, 312] on link "MAGNĒTS 🧲 6x9cm 3,90 €" at bounding box center [834, 299] width 125 height 47
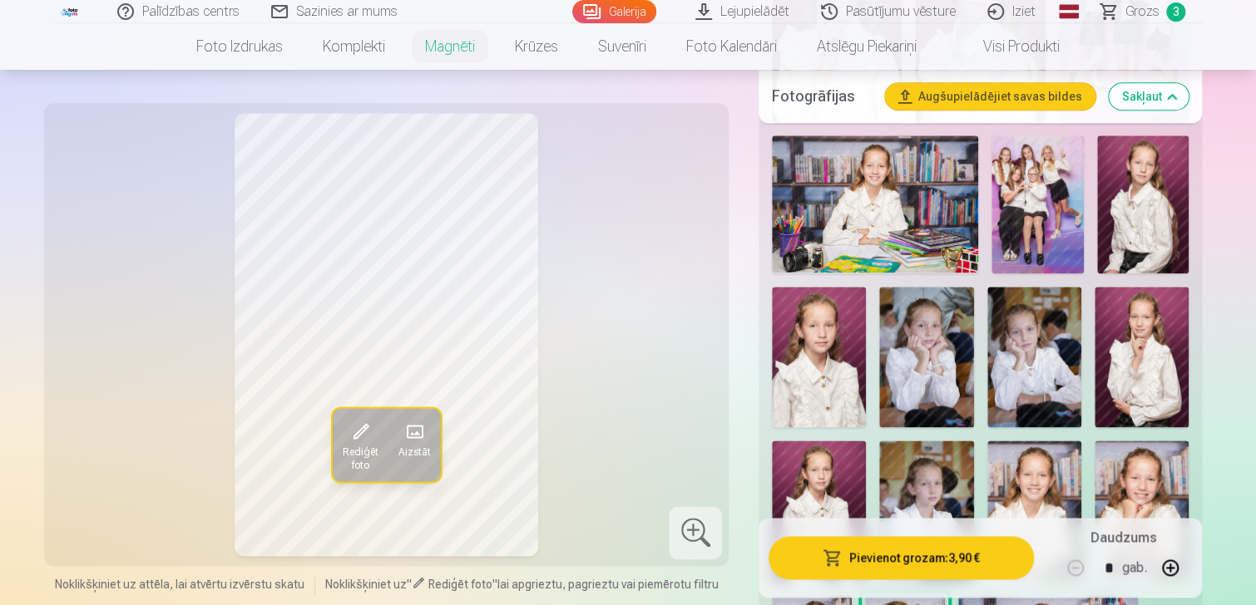
scroll to position [832, 0]
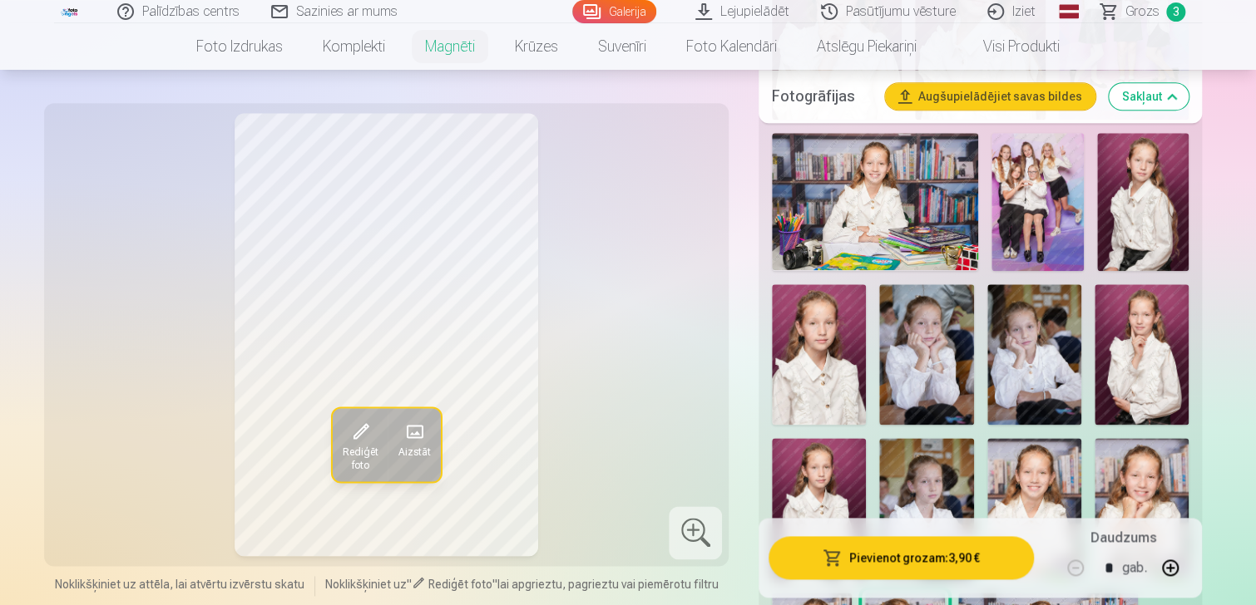
click at [1017, 196] on img at bounding box center [1036, 202] width 91 height 138
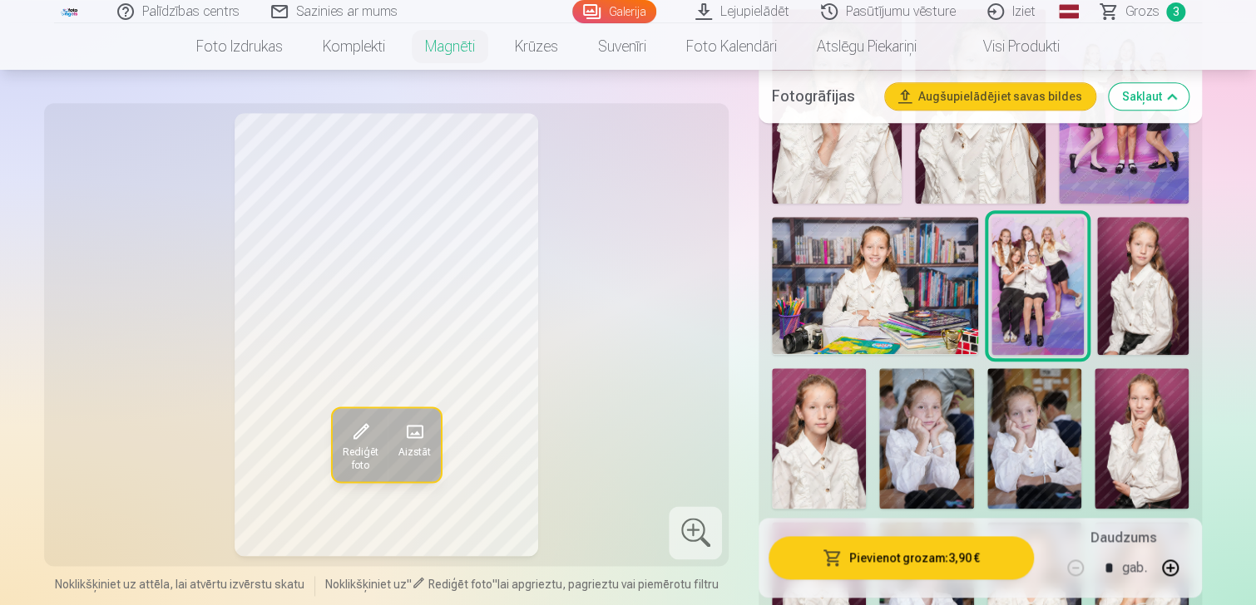
scroll to position [333, 0]
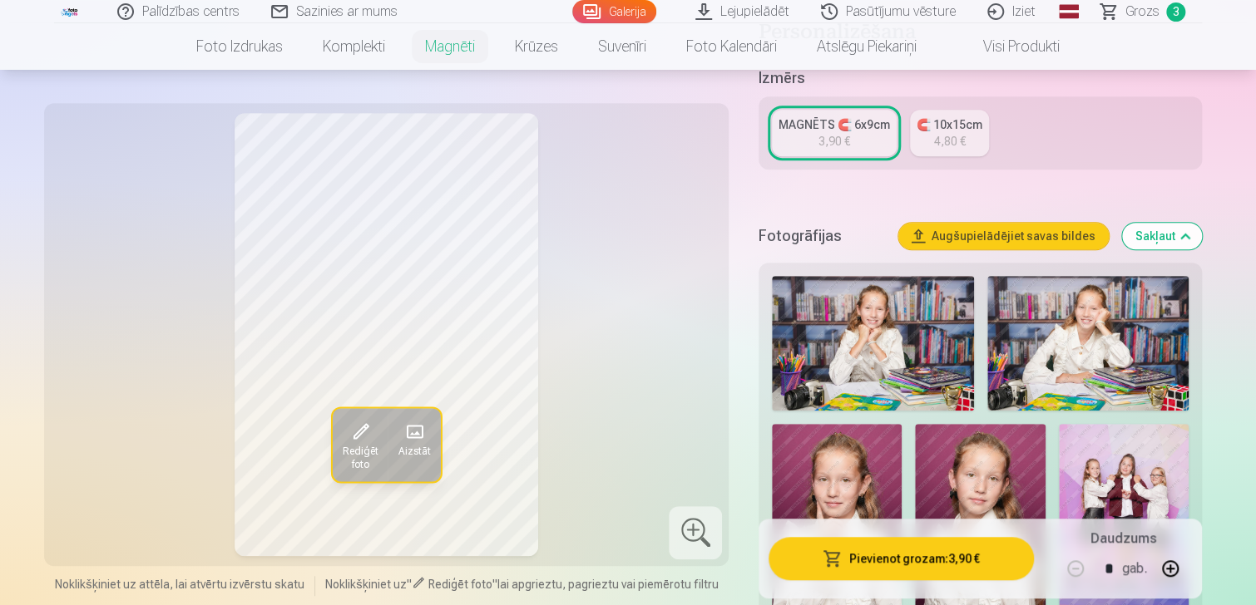
click at [939, 133] on div "4,80 €" at bounding box center [950, 141] width 32 height 17
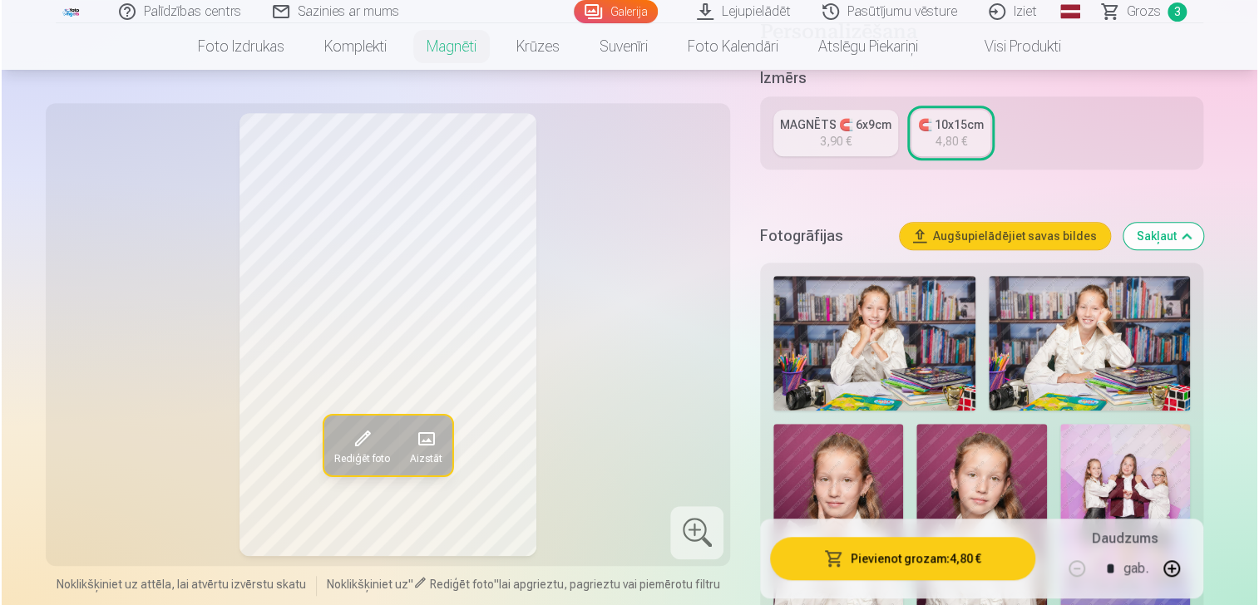
scroll to position [499, 0]
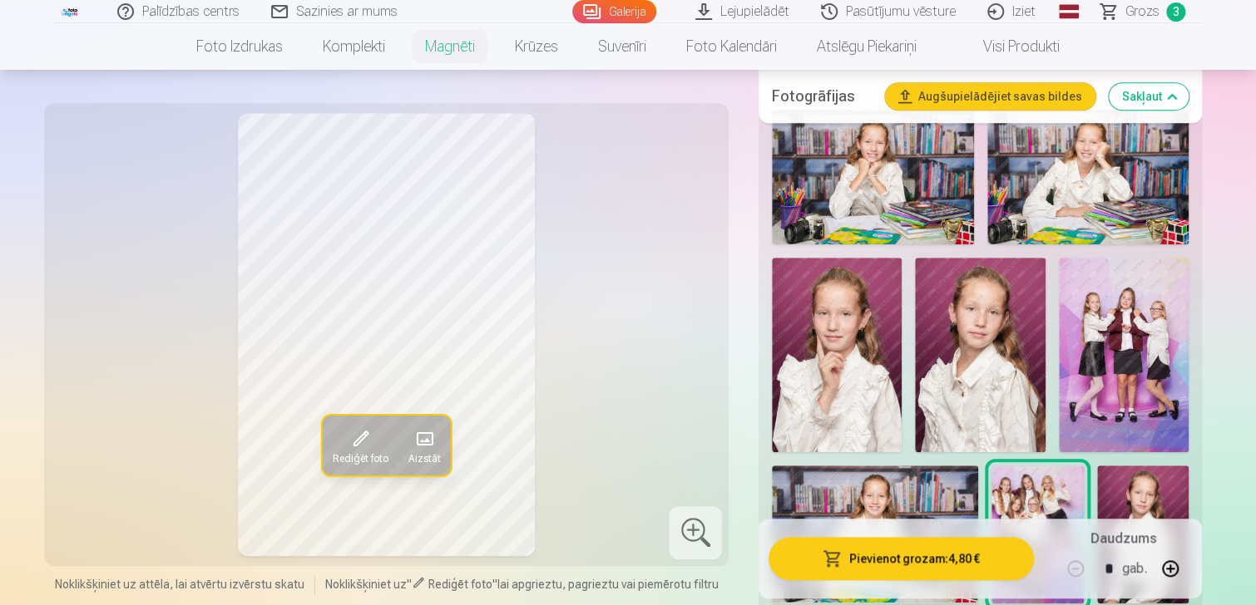
click at [974, 565] on button "Pievienot grozam : 4,80 €" at bounding box center [900, 558] width 265 height 43
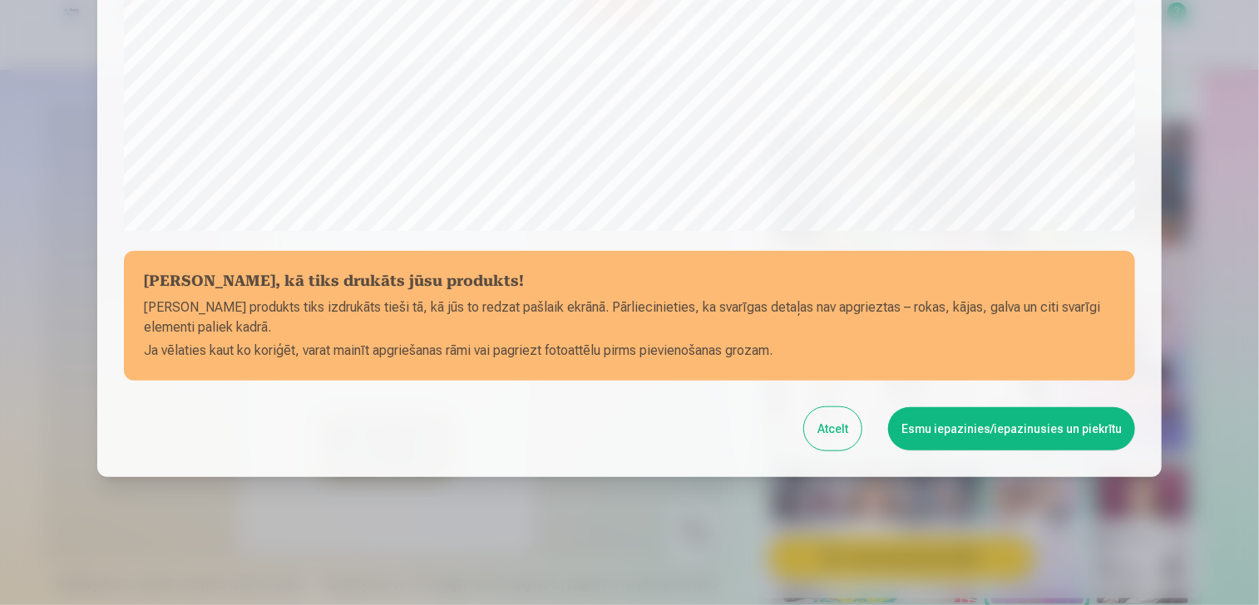
scroll to position [592, 0]
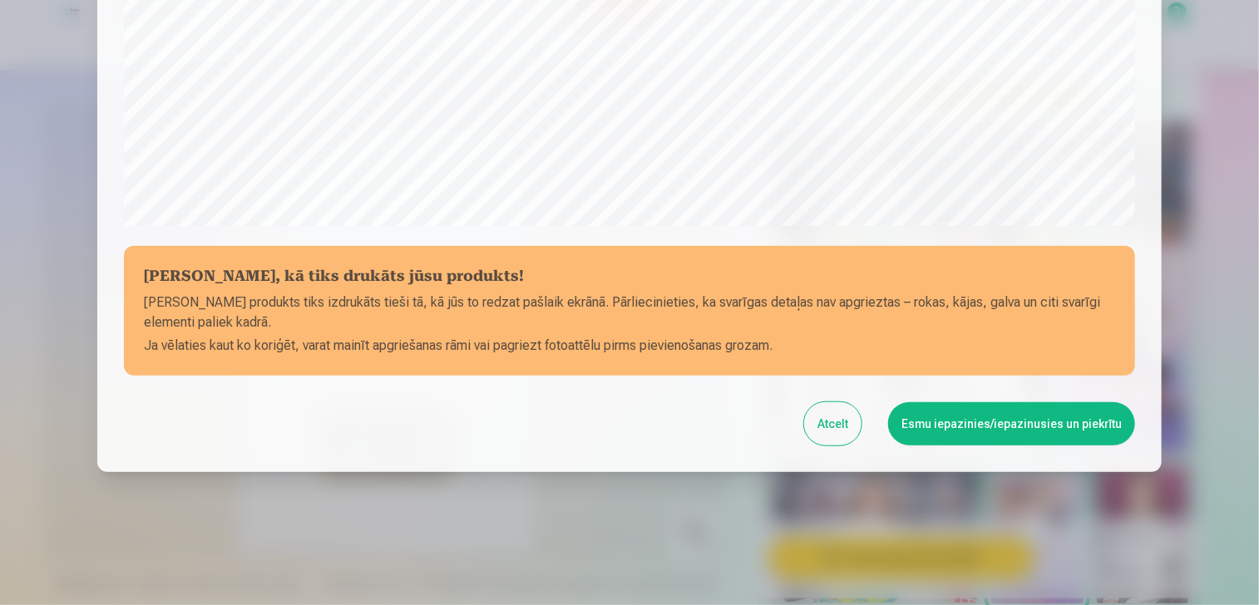
click at [1025, 427] on button "Esmu iepazinies/iepazinusies un piekrītu" at bounding box center [1011, 424] width 247 height 43
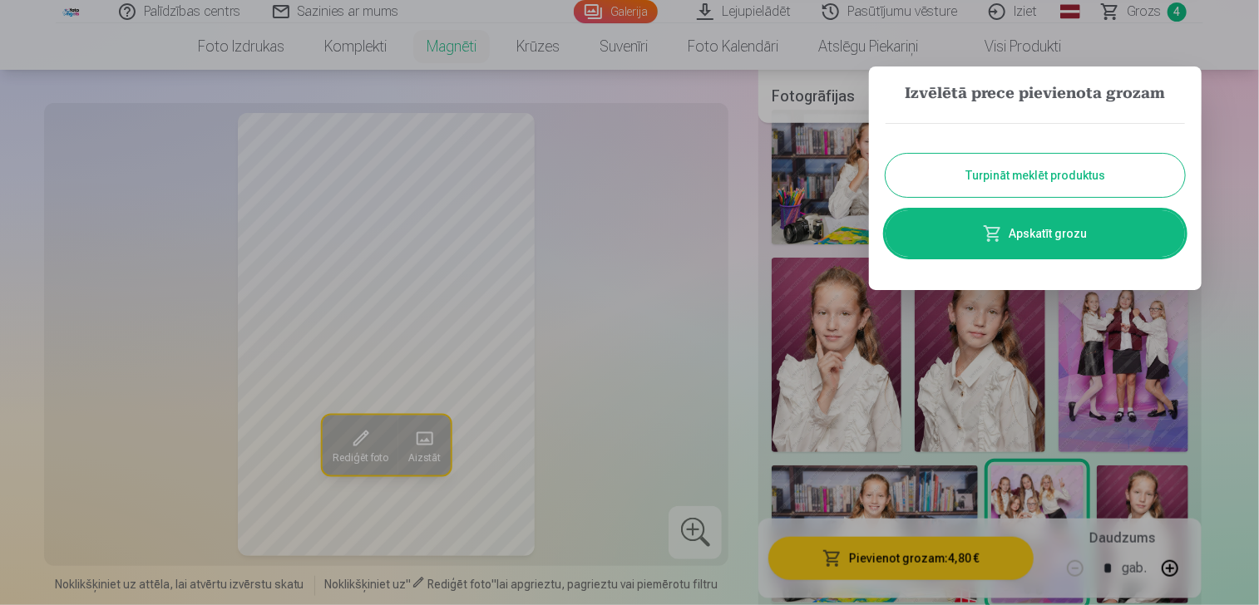
click at [1087, 220] on link "Apskatīt grozu" at bounding box center [1035, 233] width 299 height 47
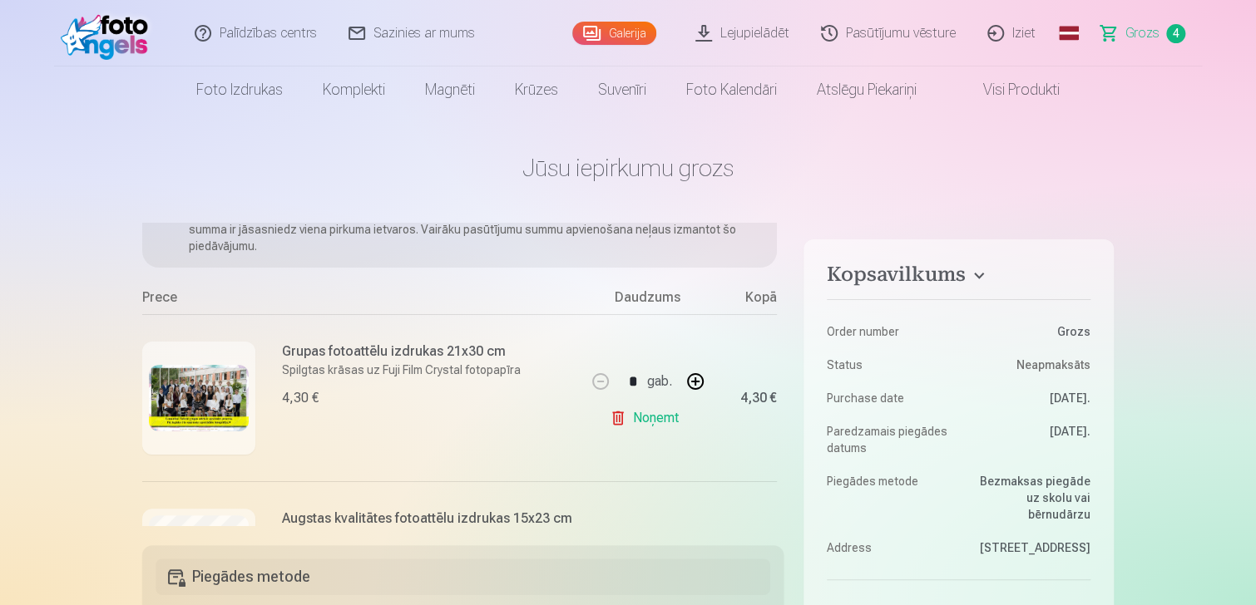
scroll to position [249, 0]
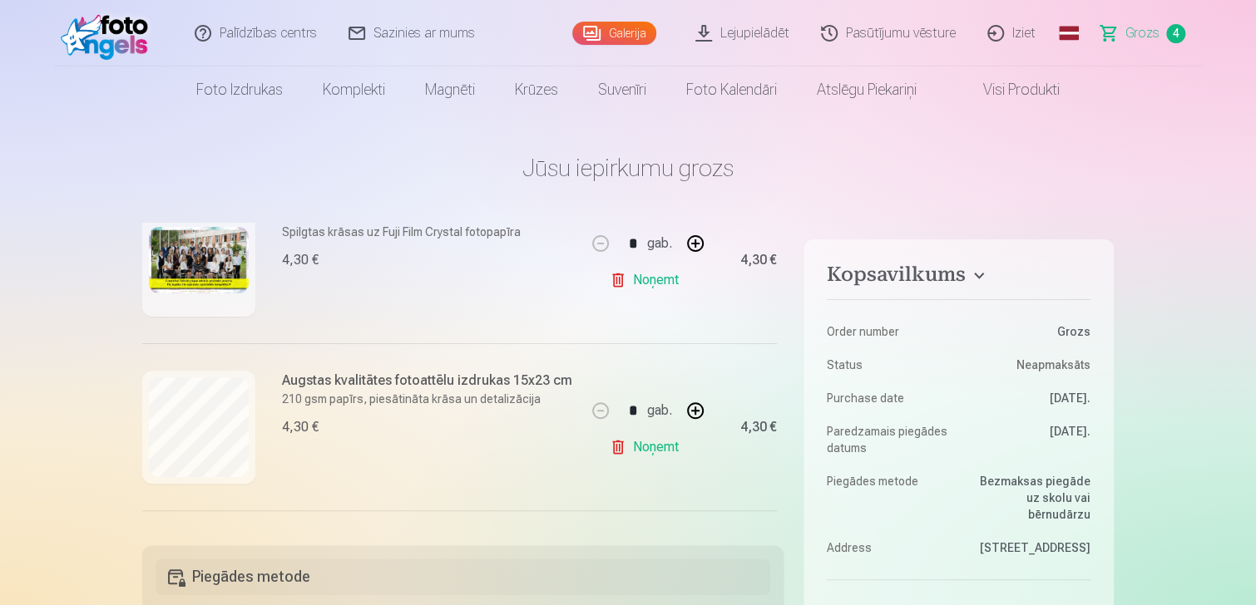
click at [652, 447] on link "Noņemt" at bounding box center [648, 447] width 76 height 33
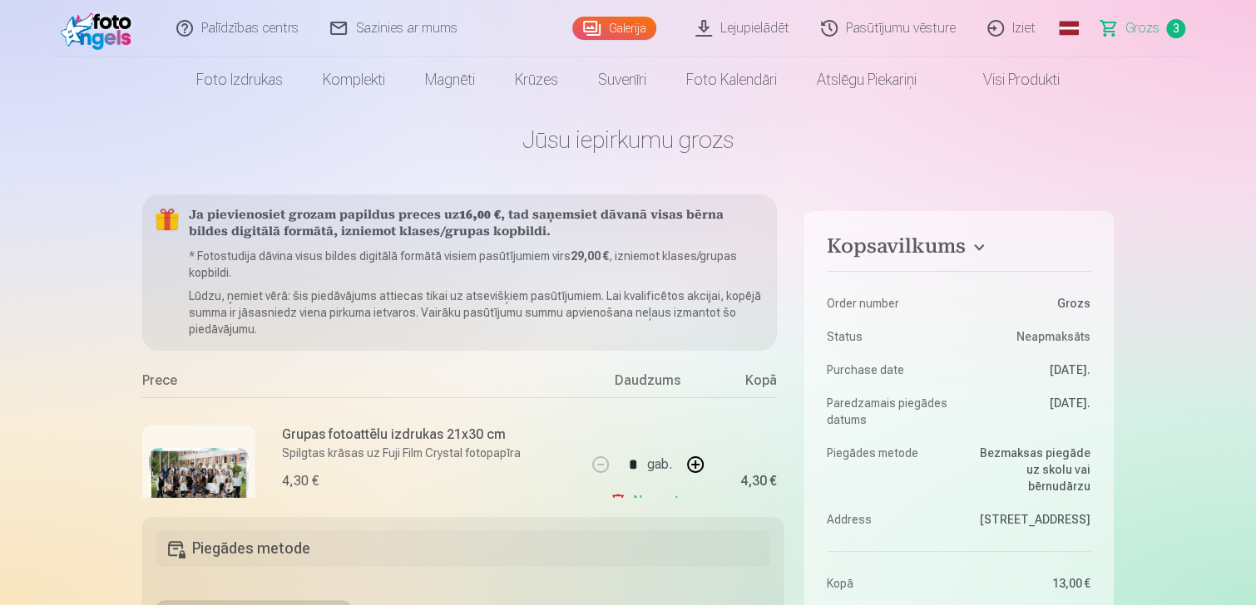
scroll to position [0, 0]
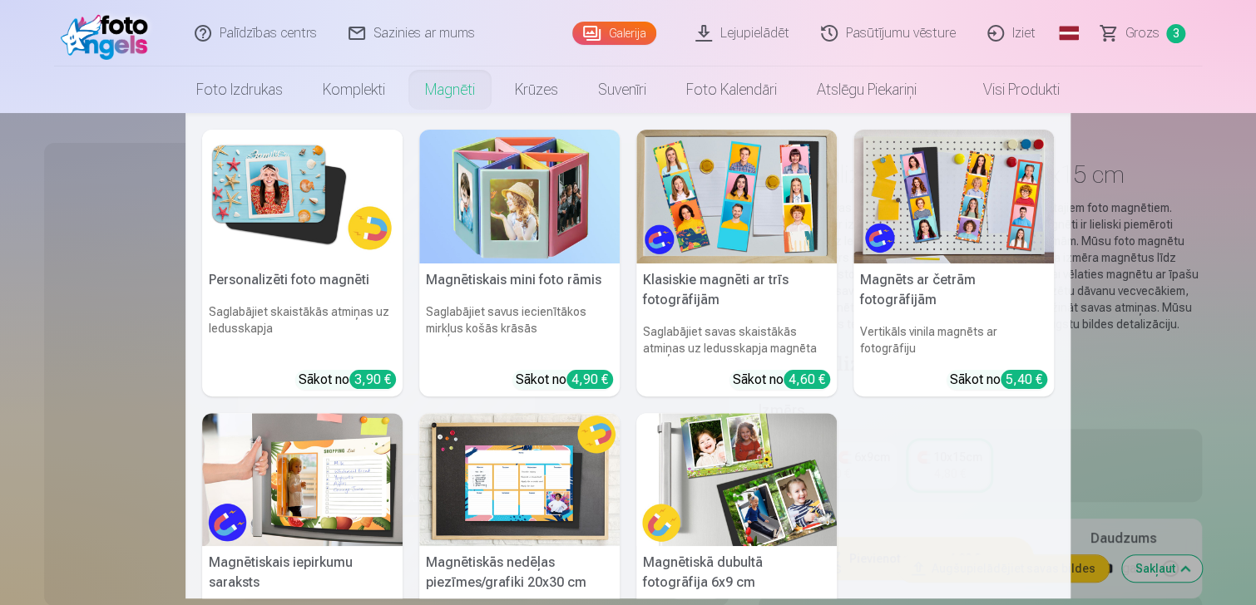
click at [463, 87] on link "Magnēti" at bounding box center [450, 90] width 90 height 47
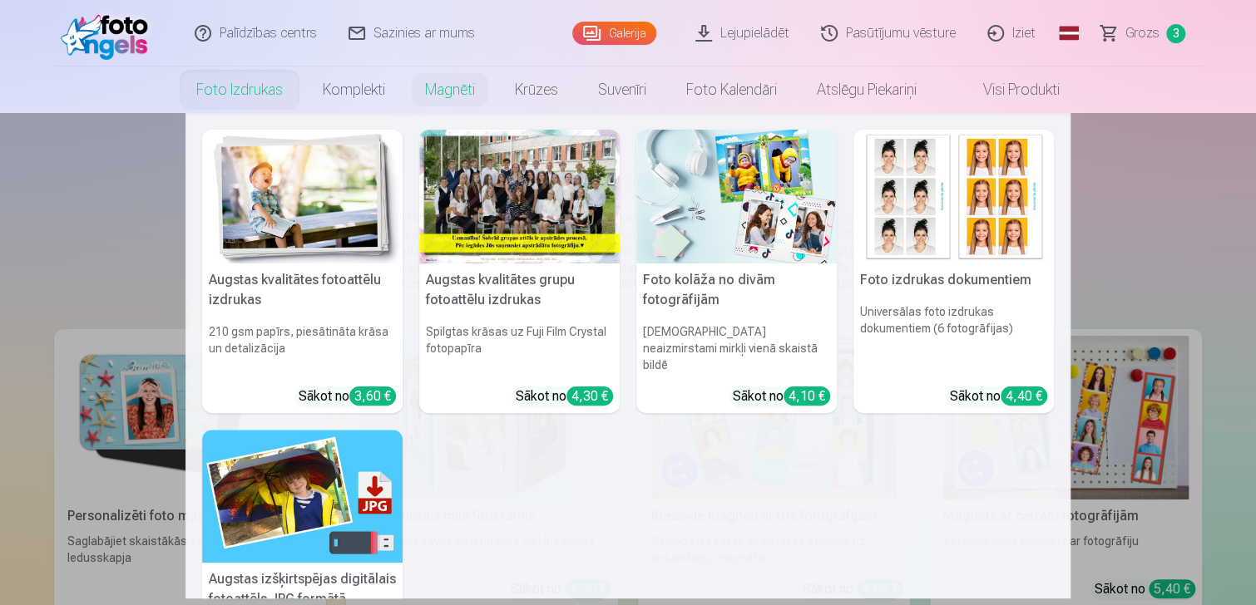
click at [254, 83] on link "Foto izdrukas" at bounding box center [239, 90] width 126 height 47
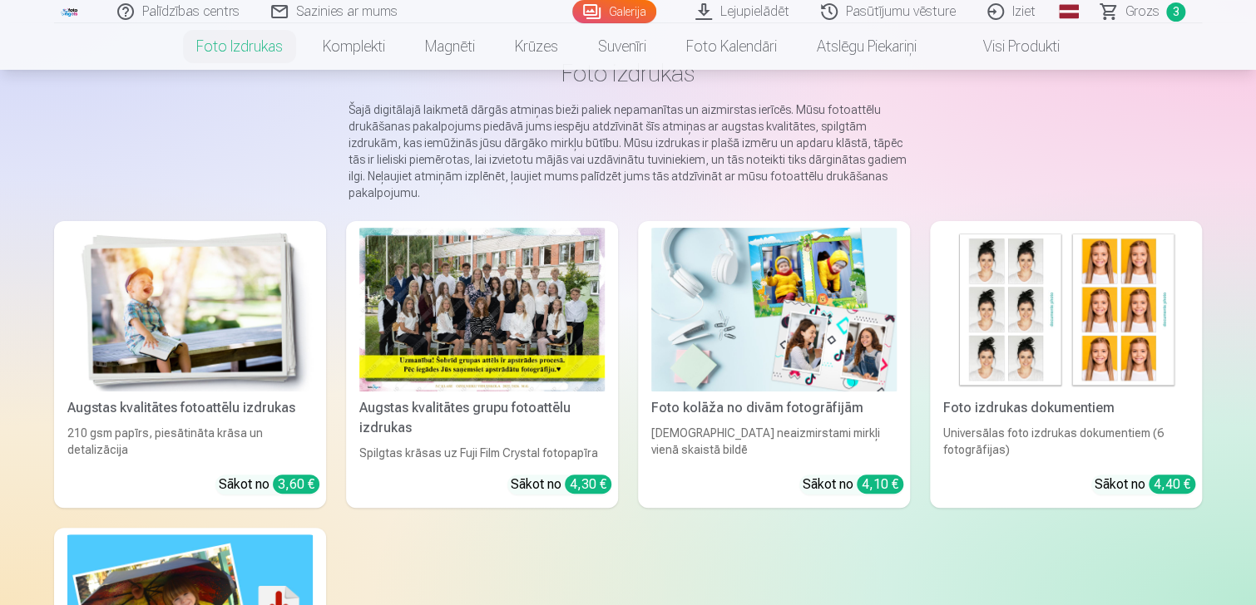
scroll to position [166, 0]
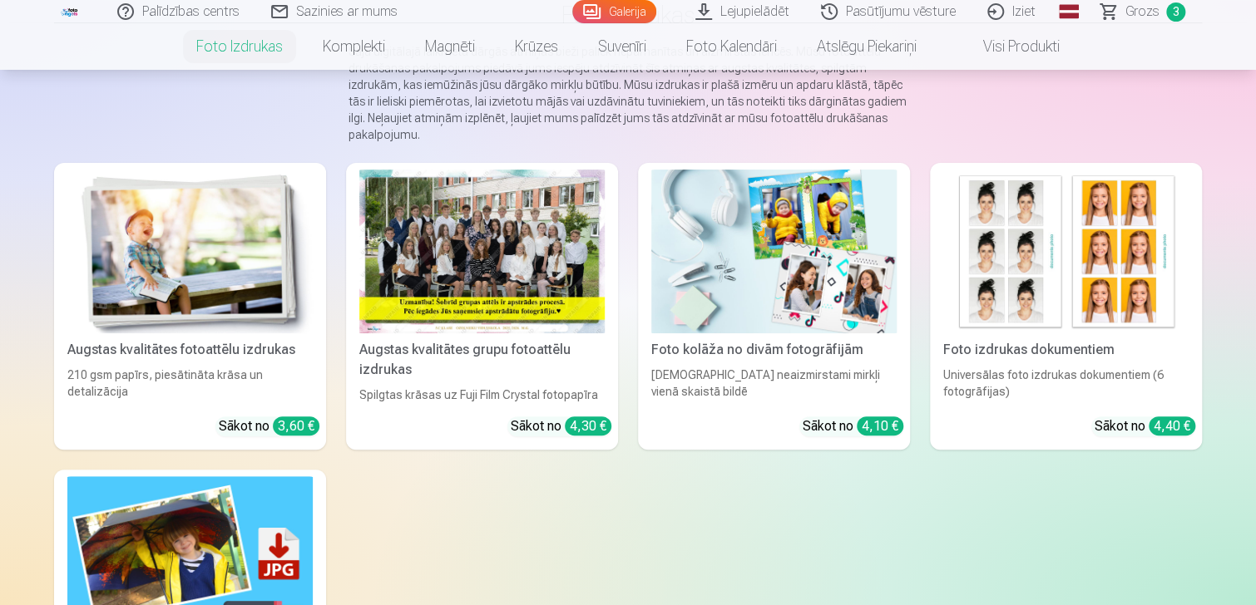
click at [536, 289] on div at bounding box center [481, 252] width 245 height 164
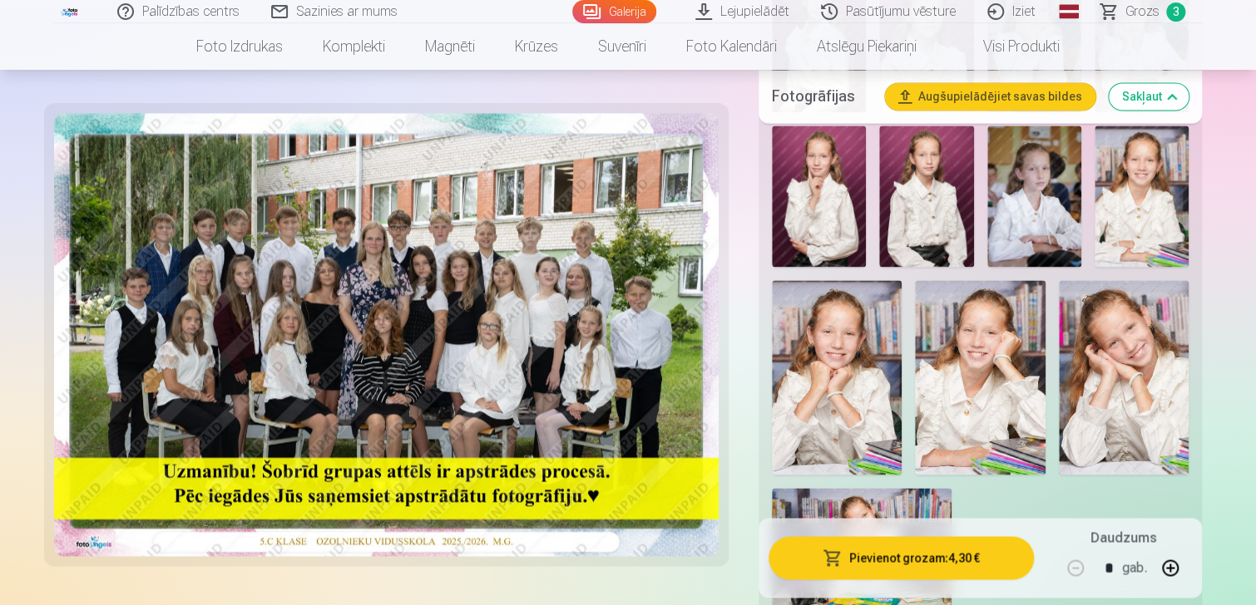
scroll to position [1164, 0]
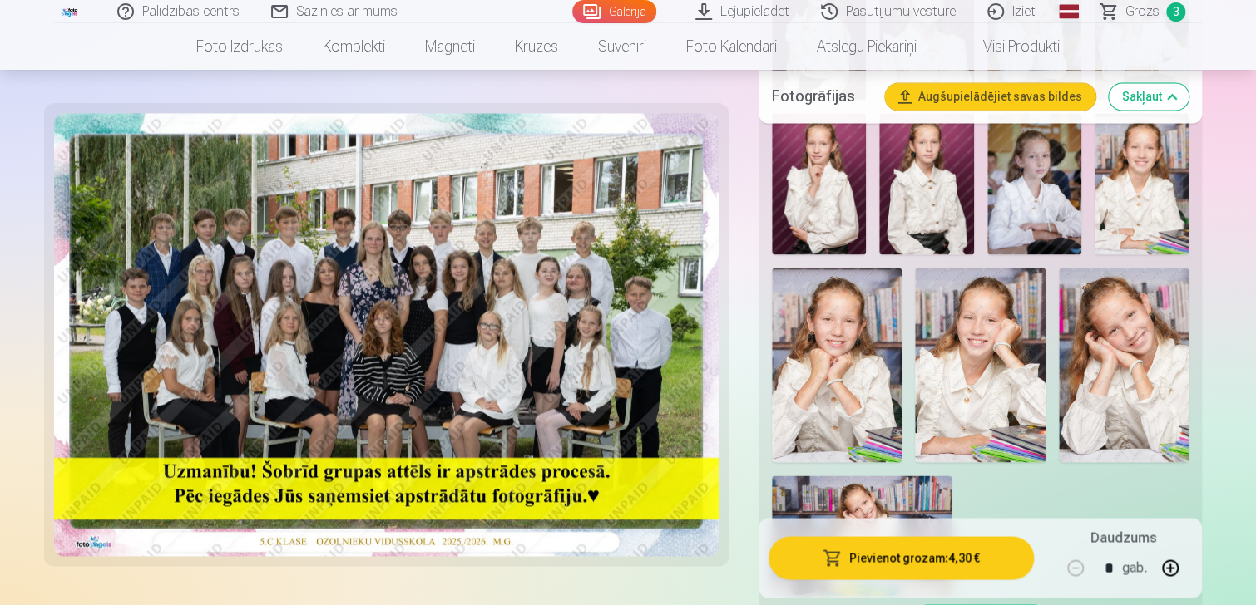
click at [778, 343] on img at bounding box center [837, 365] width 130 height 195
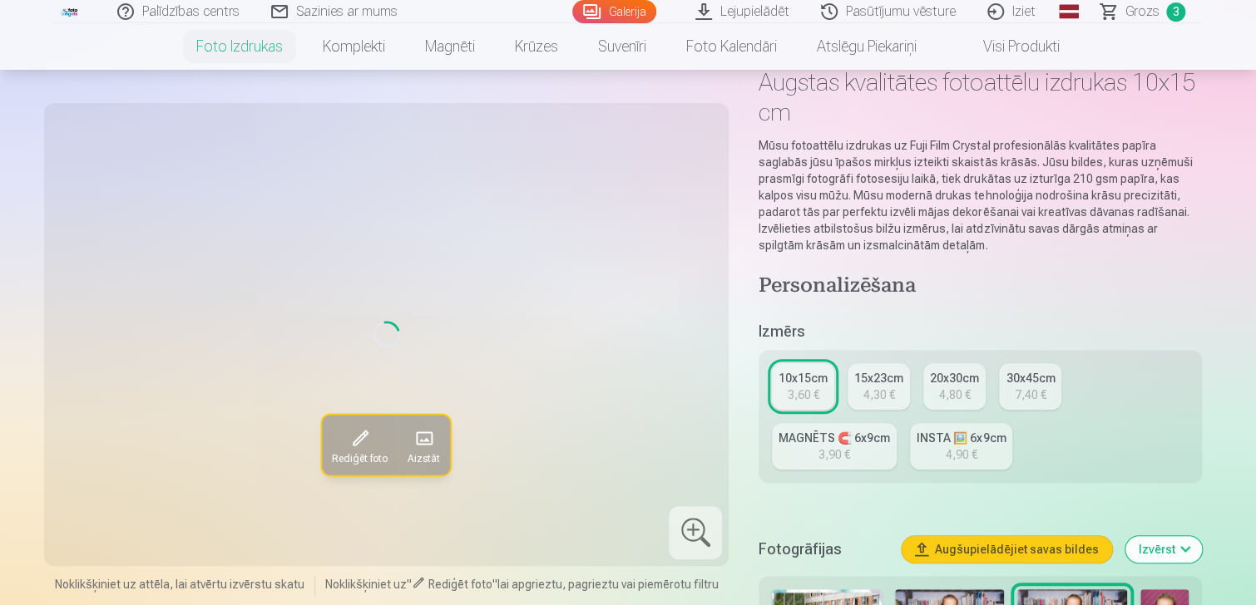
scroll to position [166, 0]
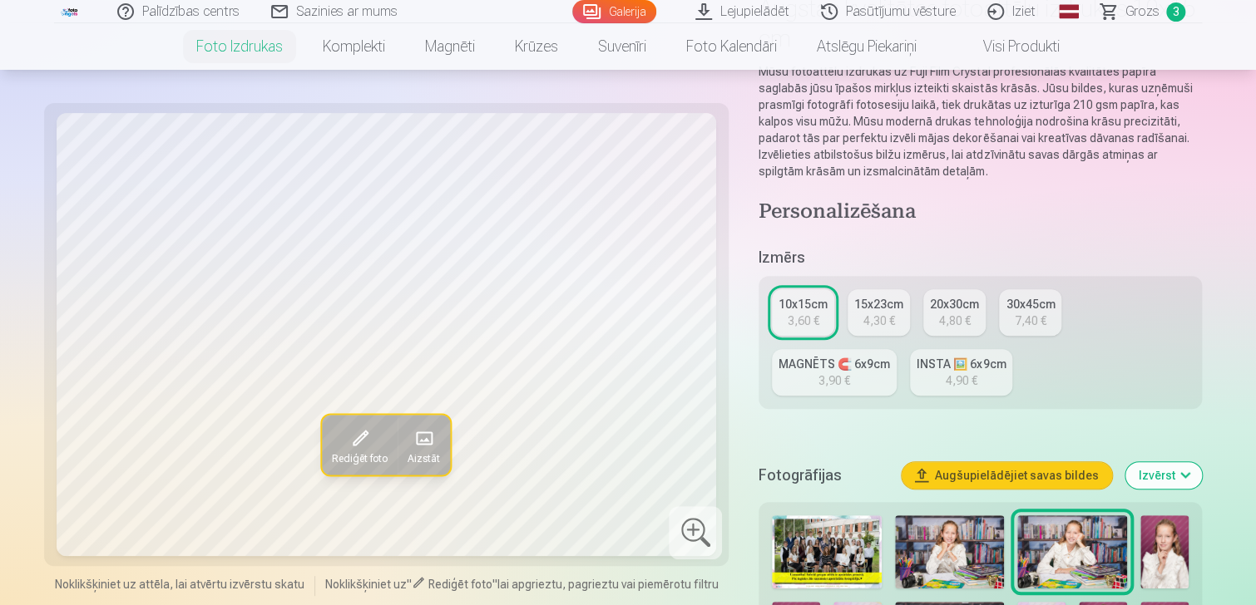
click at [848, 368] on div "MAGNĒTS 🧲 6x9cm" at bounding box center [833, 364] width 111 height 17
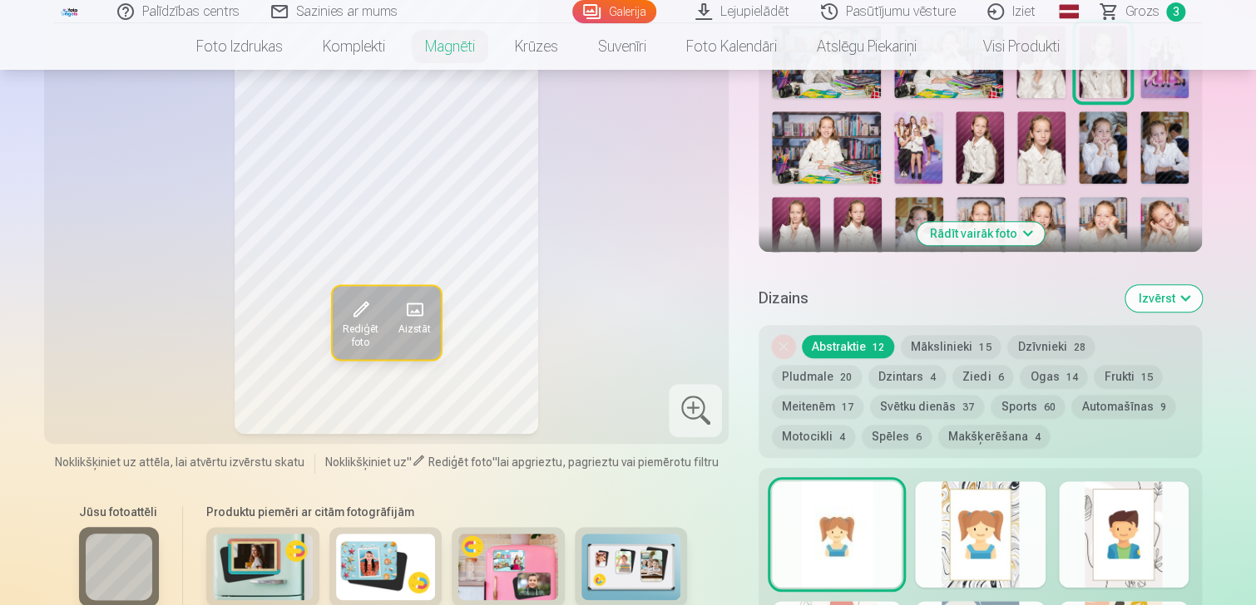
scroll to position [582, 0]
click at [967, 234] on button "Rādīt vairāk foto" at bounding box center [979, 234] width 127 height 23
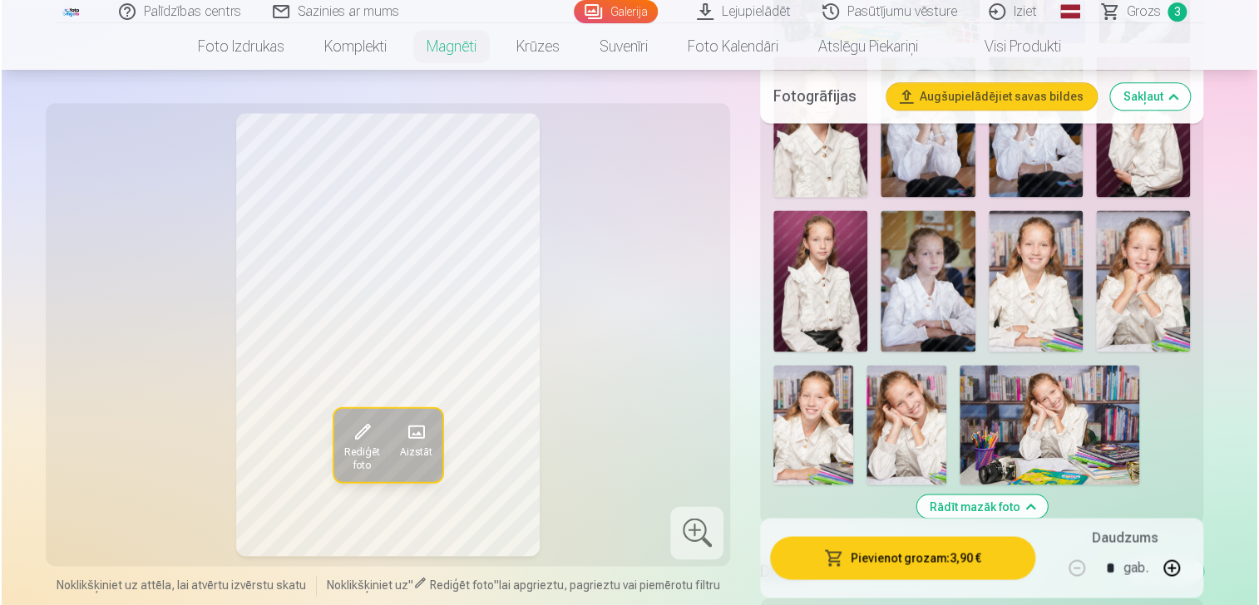
scroll to position [1164, 0]
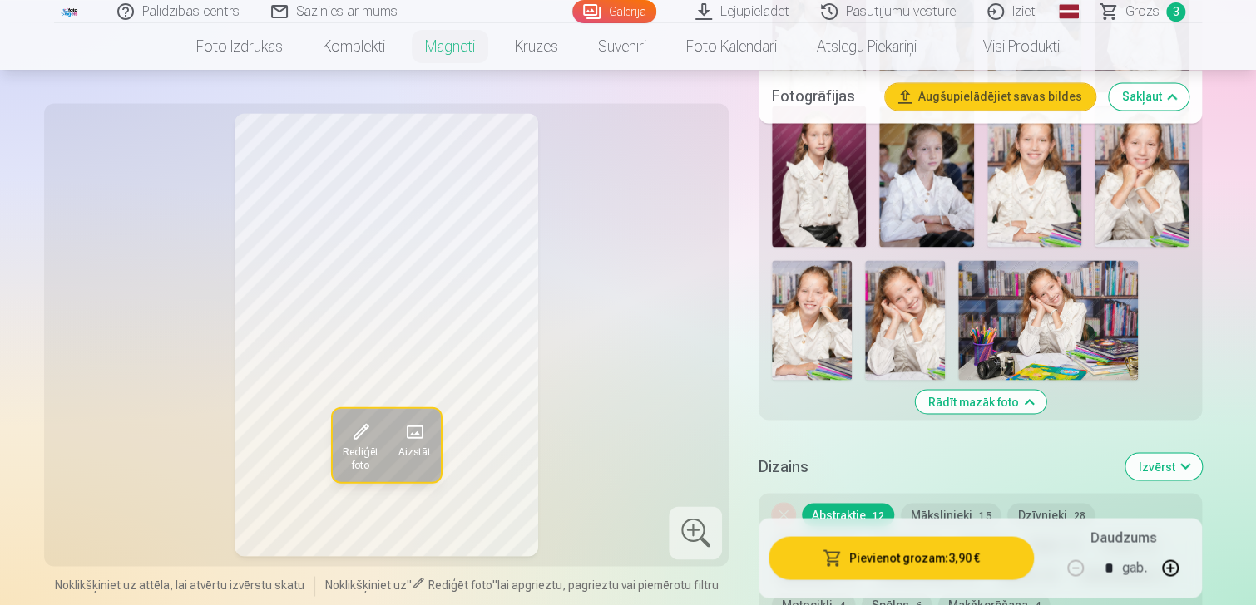
click at [813, 315] on img at bounding box center [812, 320] width 80 height 120
click at [1119, 190] on img at bounding box center [1141, 176] width 94 height 141
click at [936, 553] on button "Pievienot grozam : 3,90 €" at bounding box center [900, 558] width 265 height 43
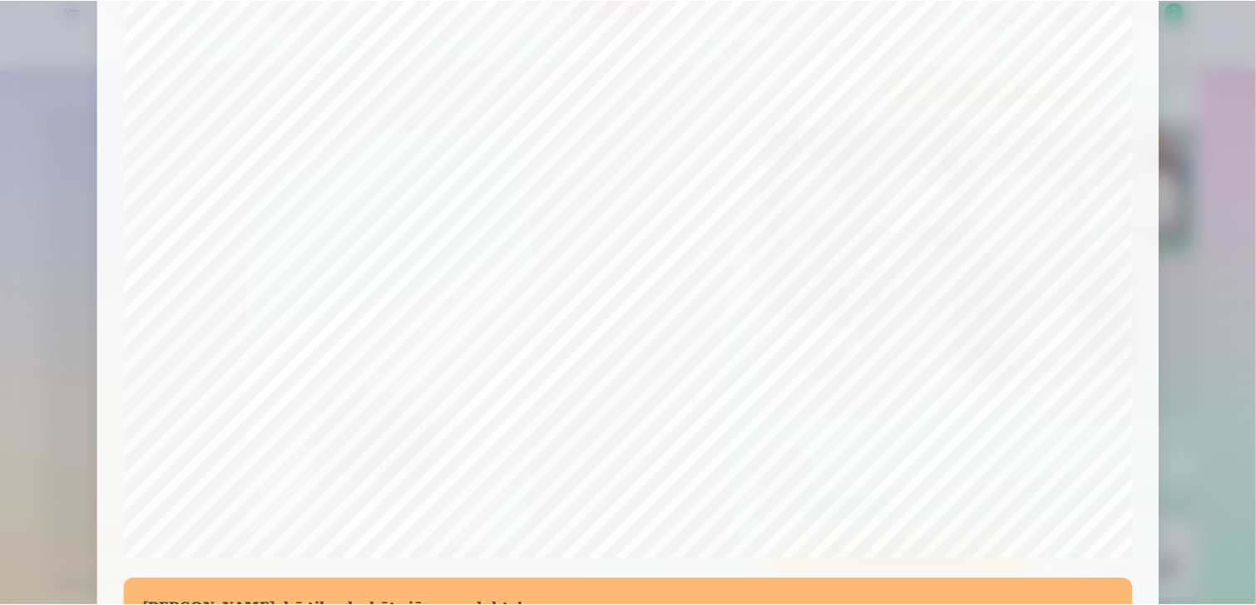
scroll to position [509, 0]
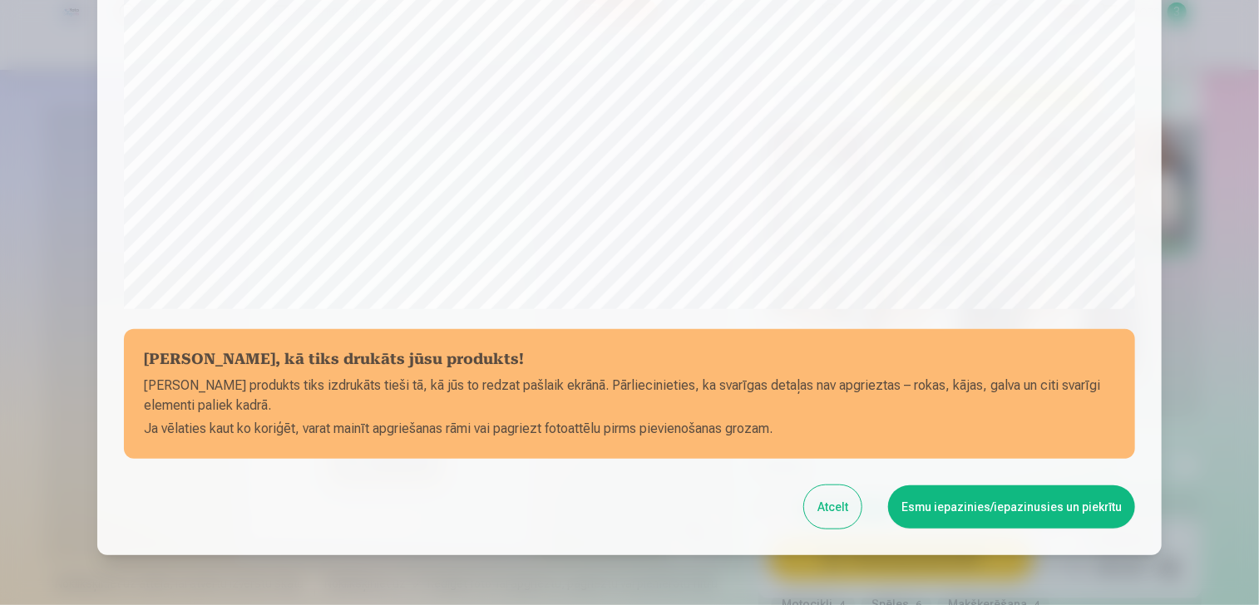
click at [995, 501] on button "Esmu iepazinies/iepazinusies un piekrītu" at bounding box center [1011, 507] width 247 height 43
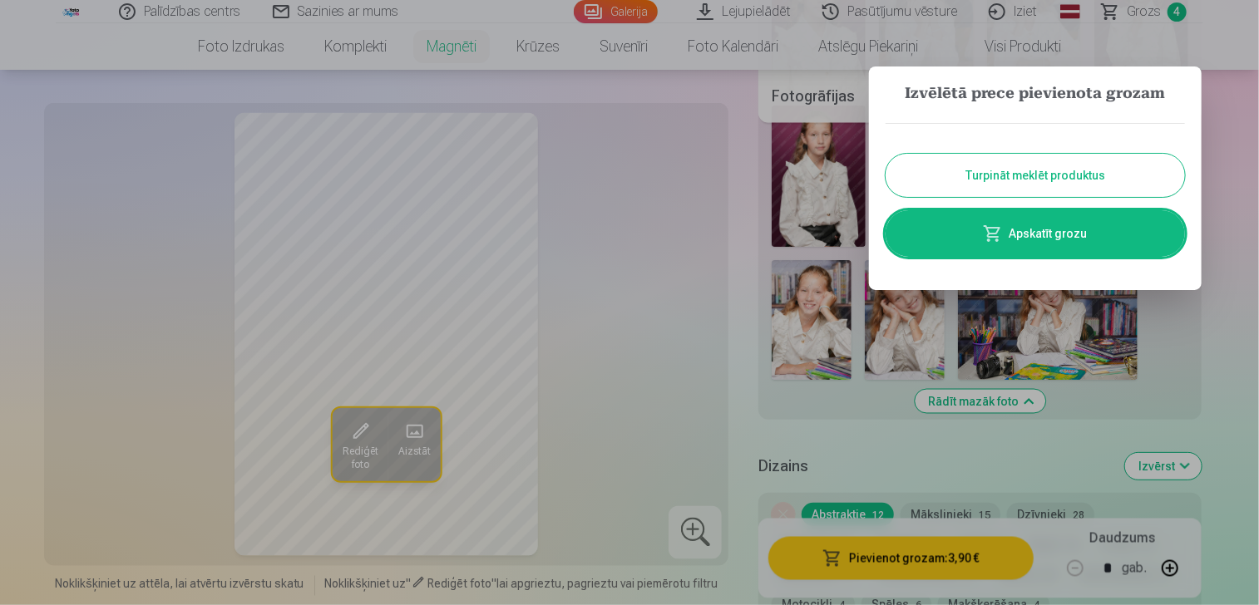
click at [1020, 249] on link "Apskatīt grozu" at bounding box center [1035, 233] width 299 height 47
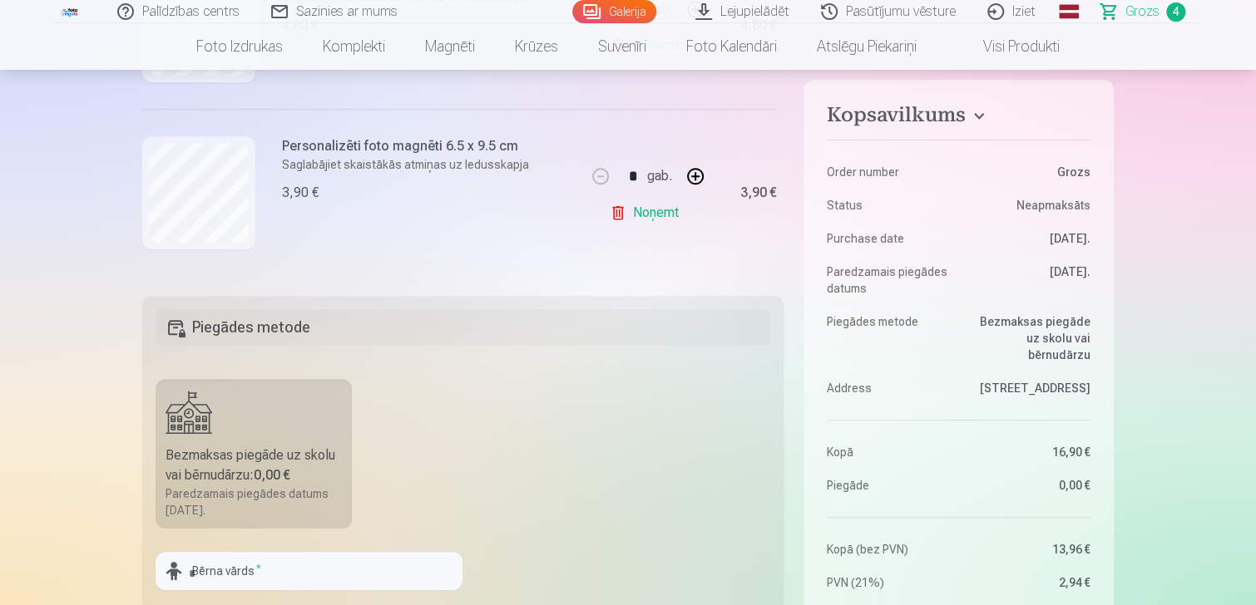
scroll to position [416, 0]
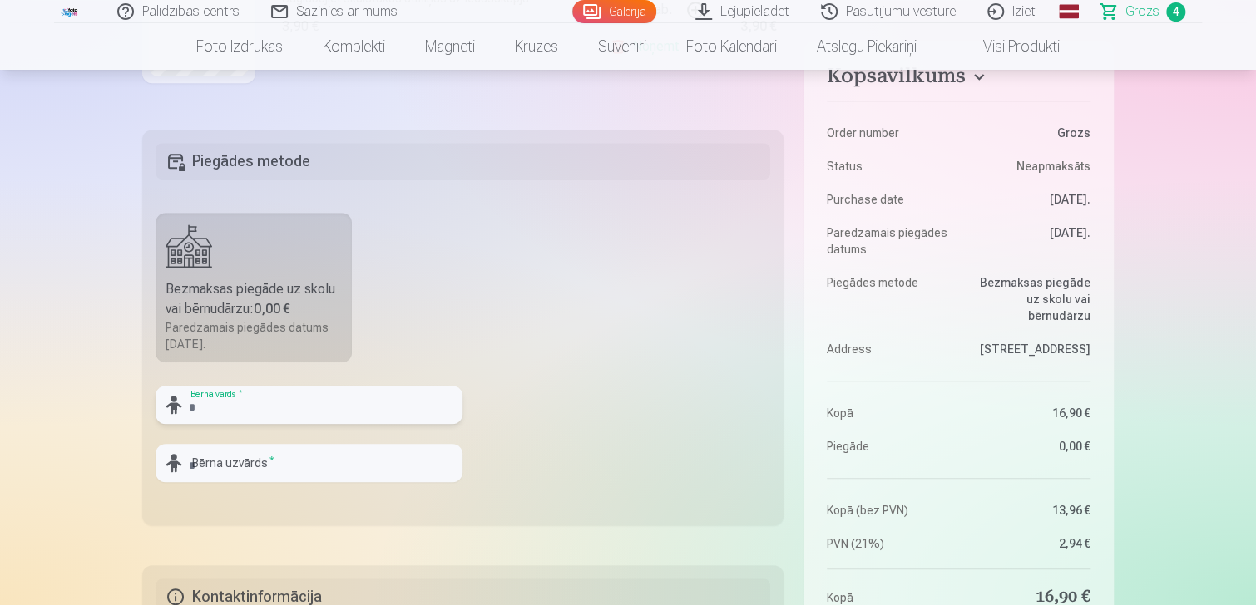
click at [264, 406] on input "text" at bounding box center [309, 405] width 307 height 38
type input "*******"
click at [255, 465] on input "text" at bounding box center [309, 463] width 307 height 38
type input "********"
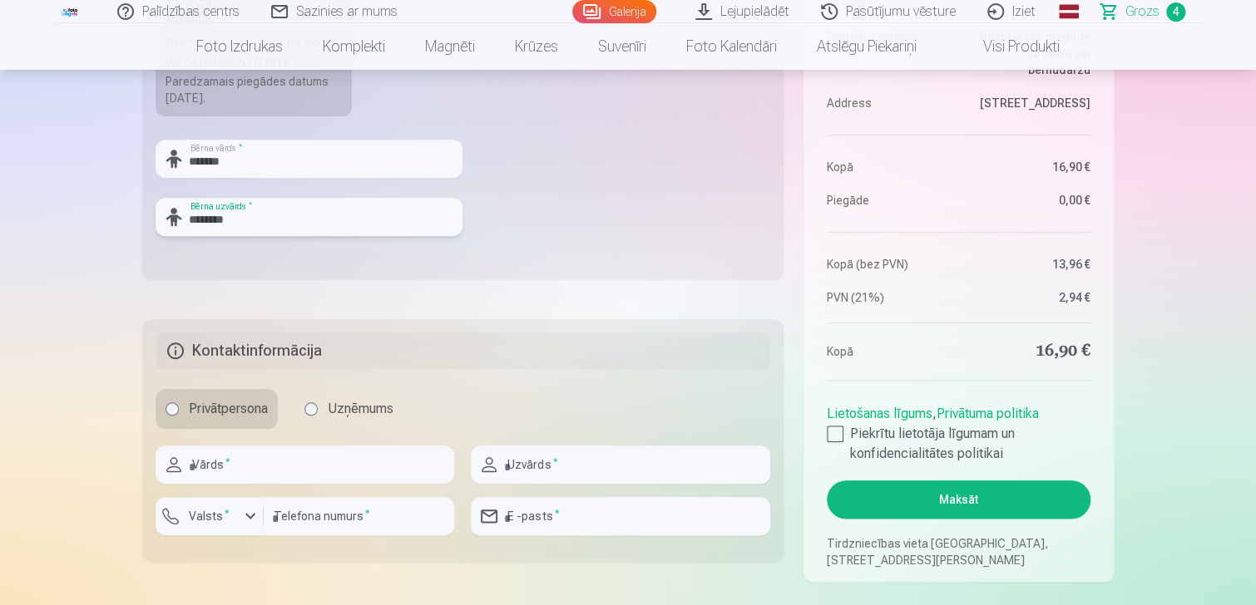
scroll to position [665, 0]
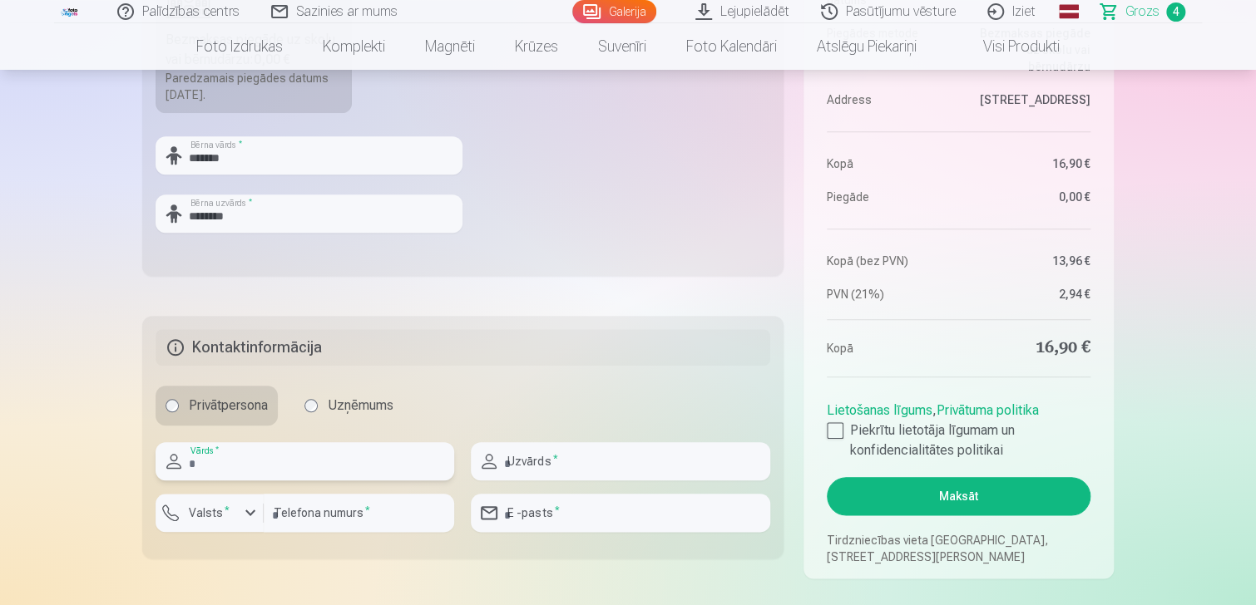
click at [309, 467] on input "text" at bounding box center [305, 461] width 299 height 38
type input "******"
type input "********"
type input "**********"
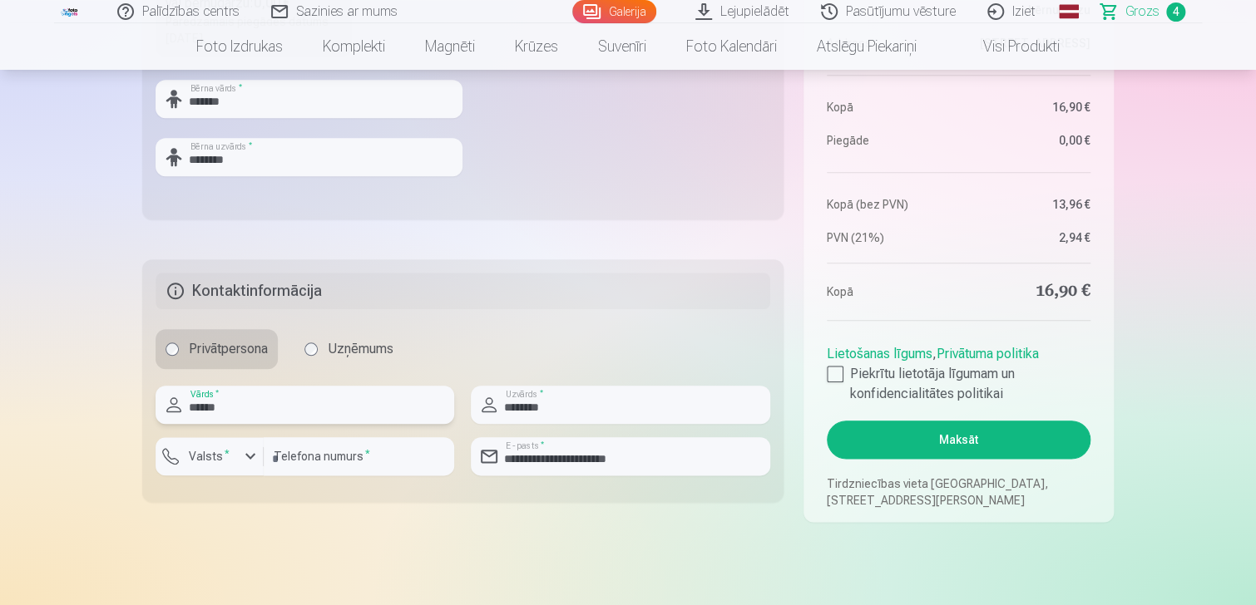
scroll to position [748, 0]
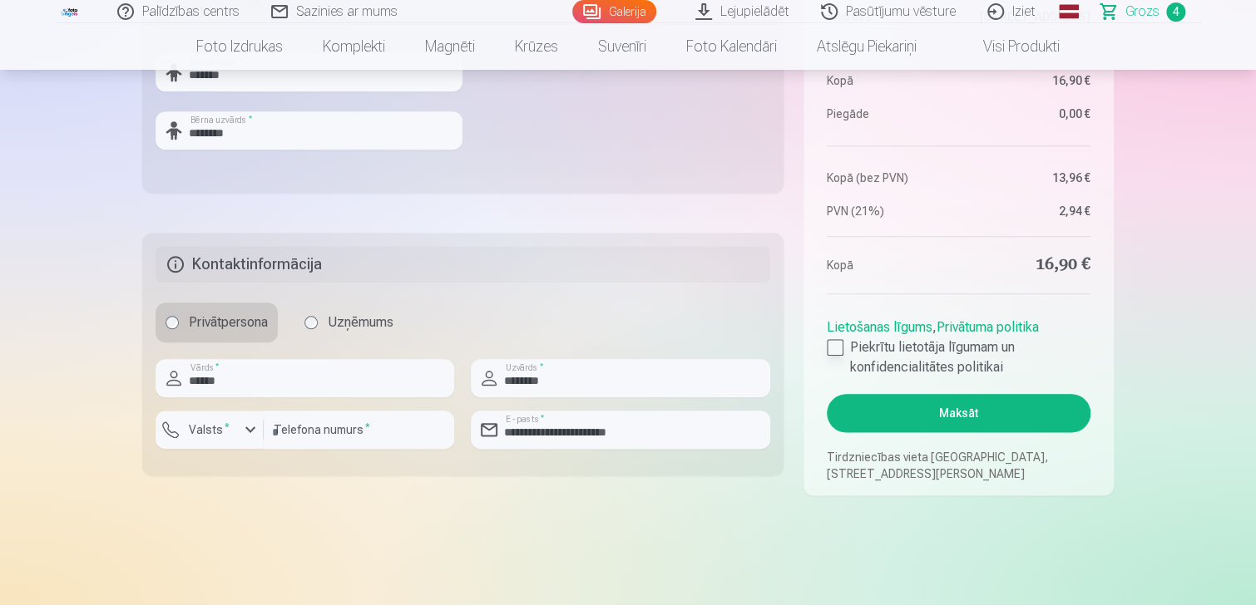
click at [837, 349] on div at bounding box center [835, 347] width 17 height 17
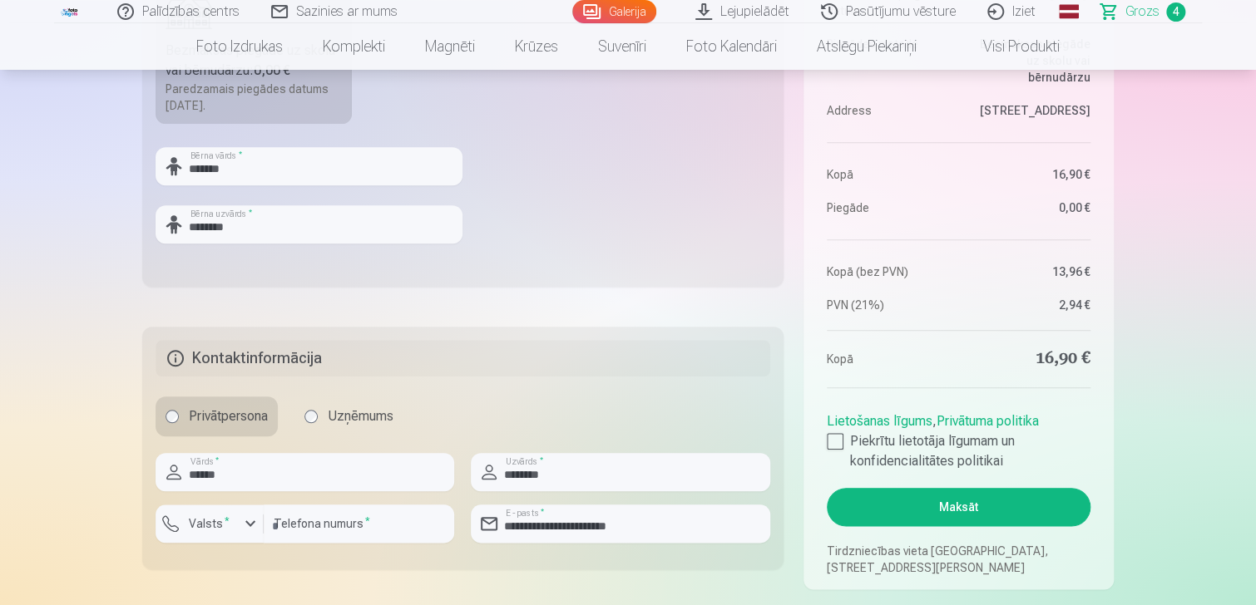
scroll to position [665, 0]
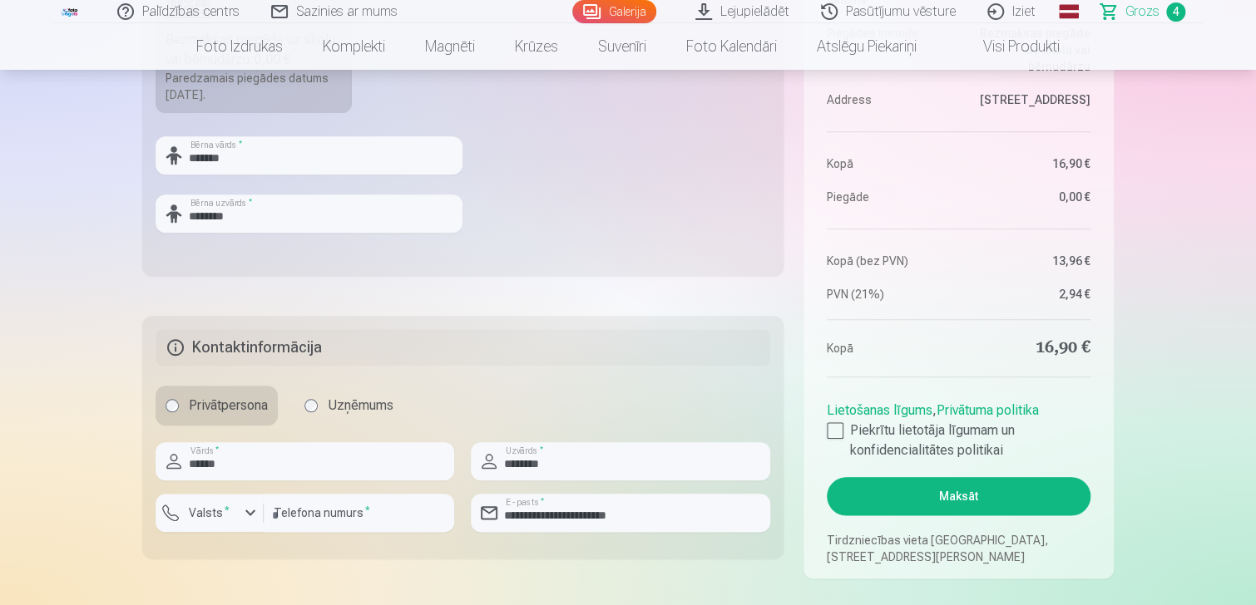
click at [1023, 491] on button "Maksāt" at bounding box center [959, 496] width 264 height 38
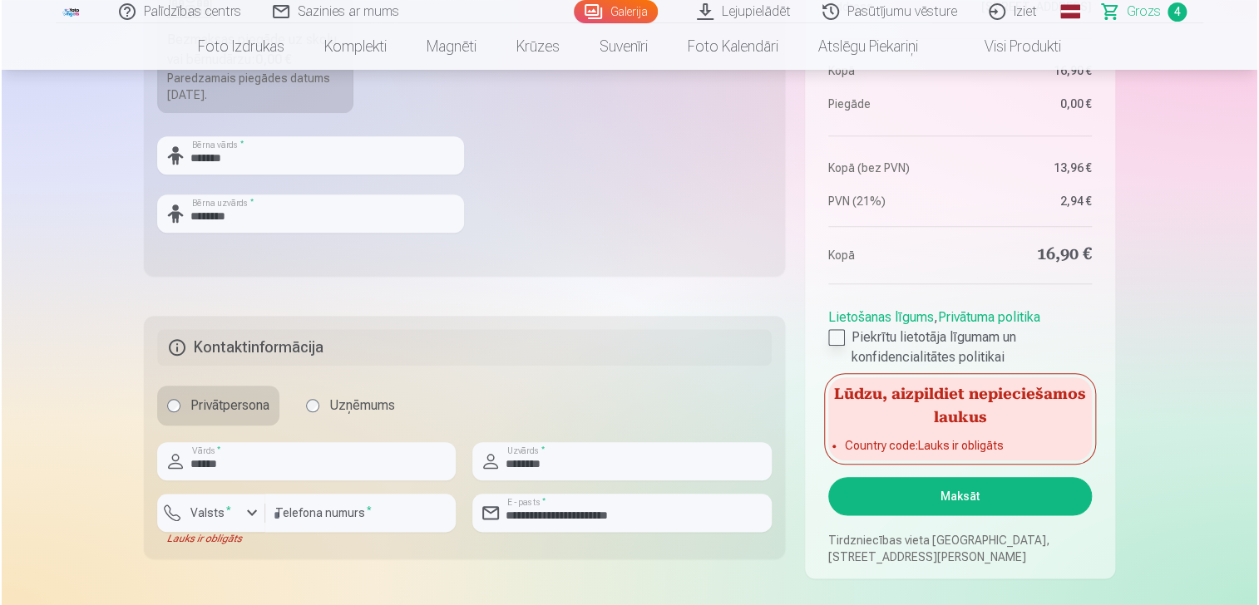
scroll to position [748, 0]
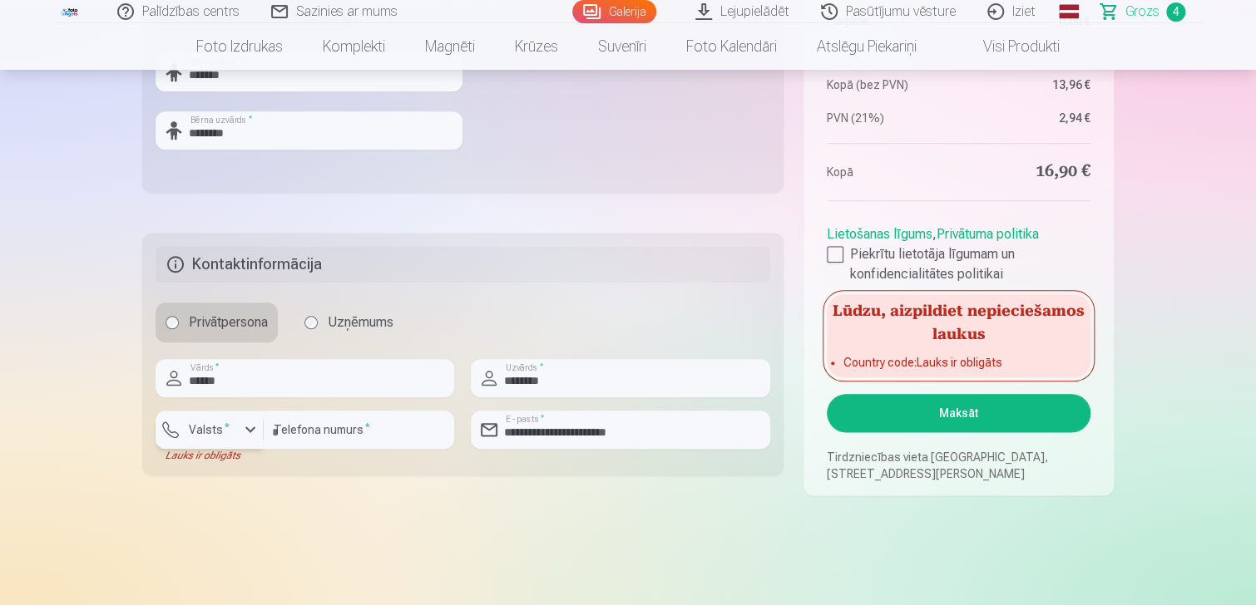
click at [249, 428] on div "button" at bounding box center [250, 430] width 20 height 20
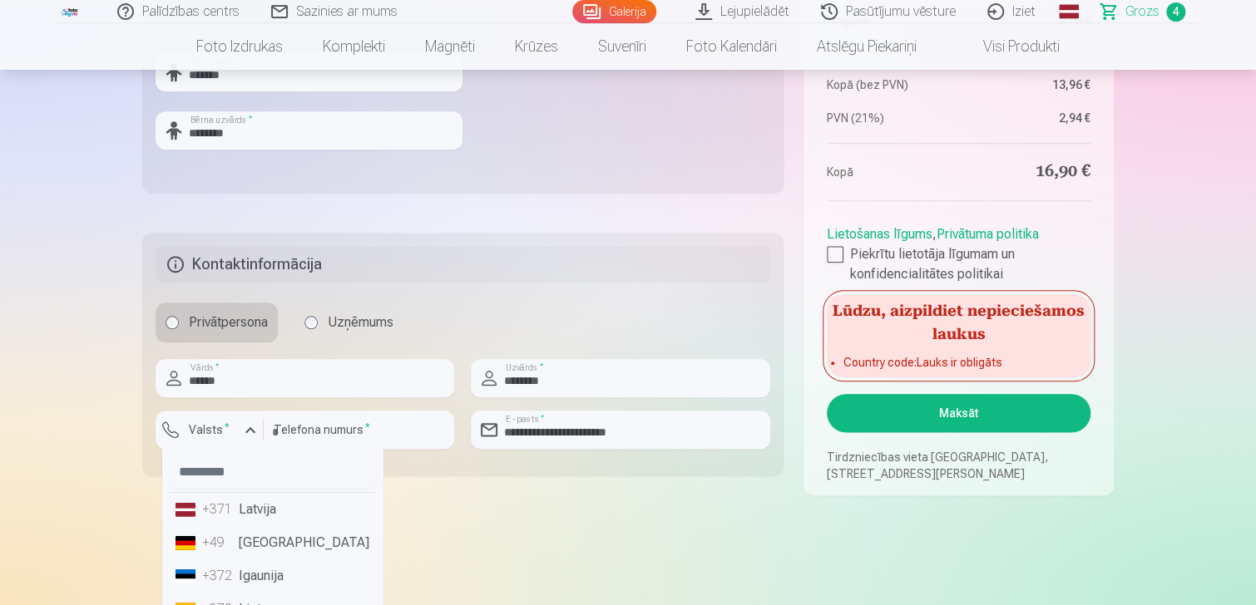
click at [246, 506] on li "+371 Latvija" at bounding box center [272, 509] width 207 height 33
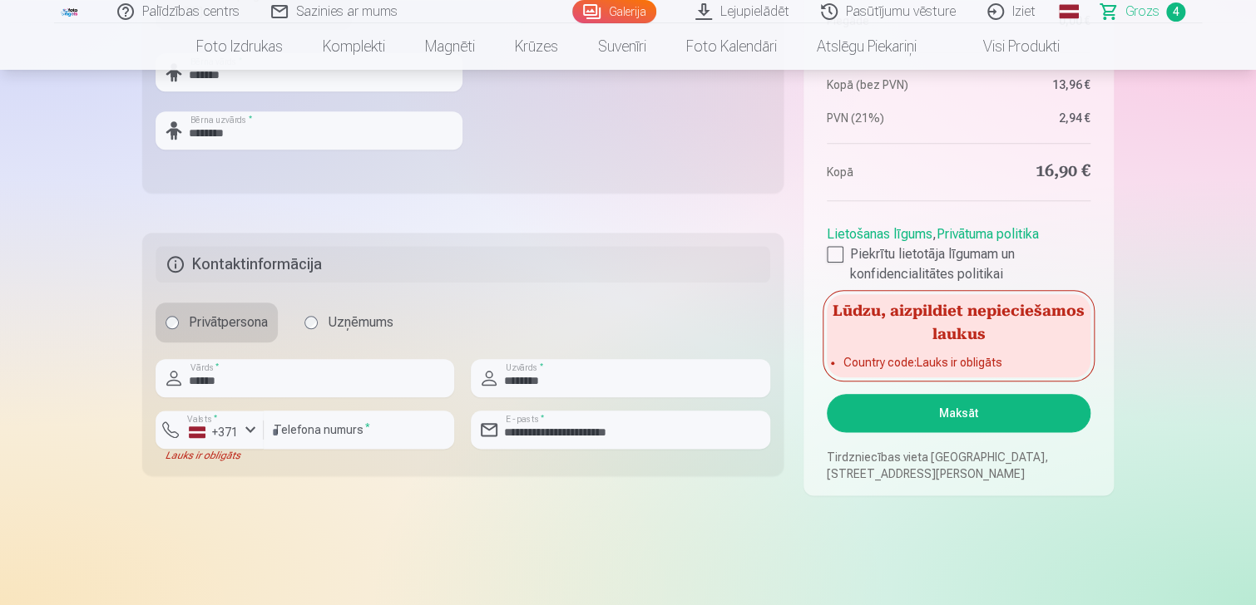
click at [955, 405] on button "Maksāt" at bounding box center [959, 413] width 264 height 38
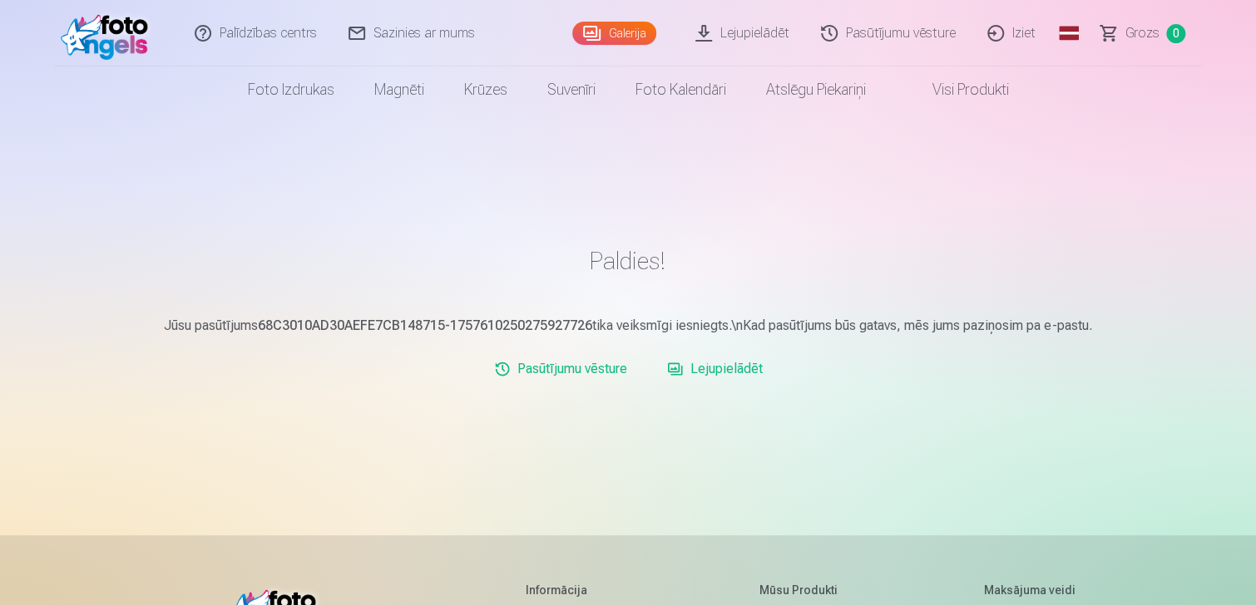
click at [1002, 32] on link "Iziet" at bounding box center [1012, 33] width 80 height 67
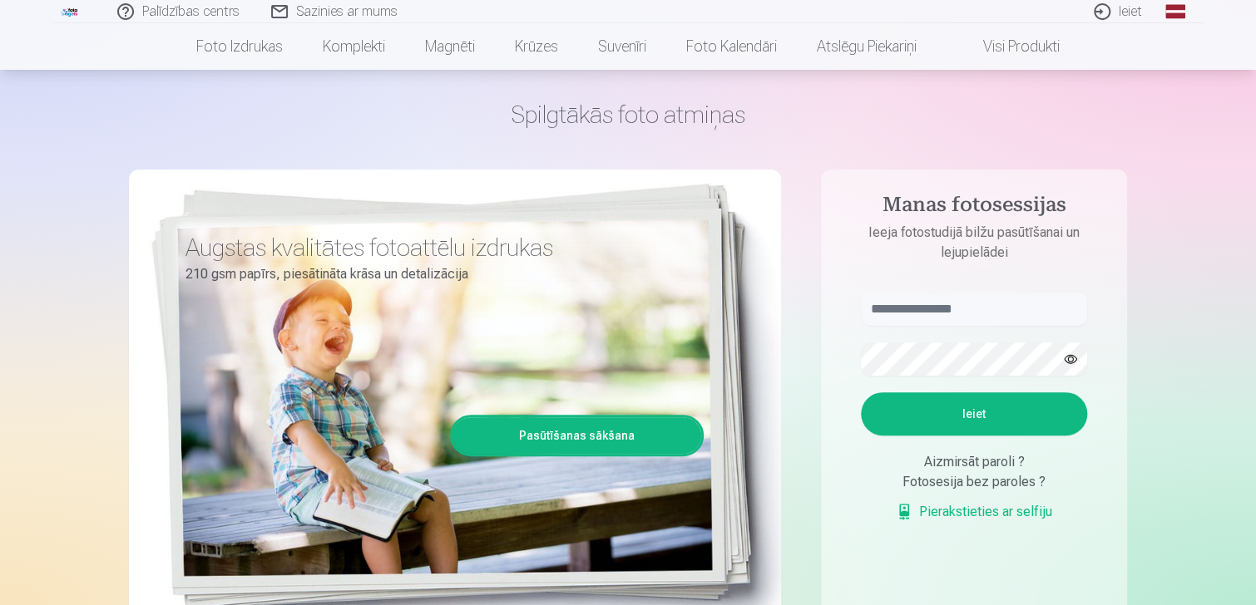
scroll to position [83, 0]
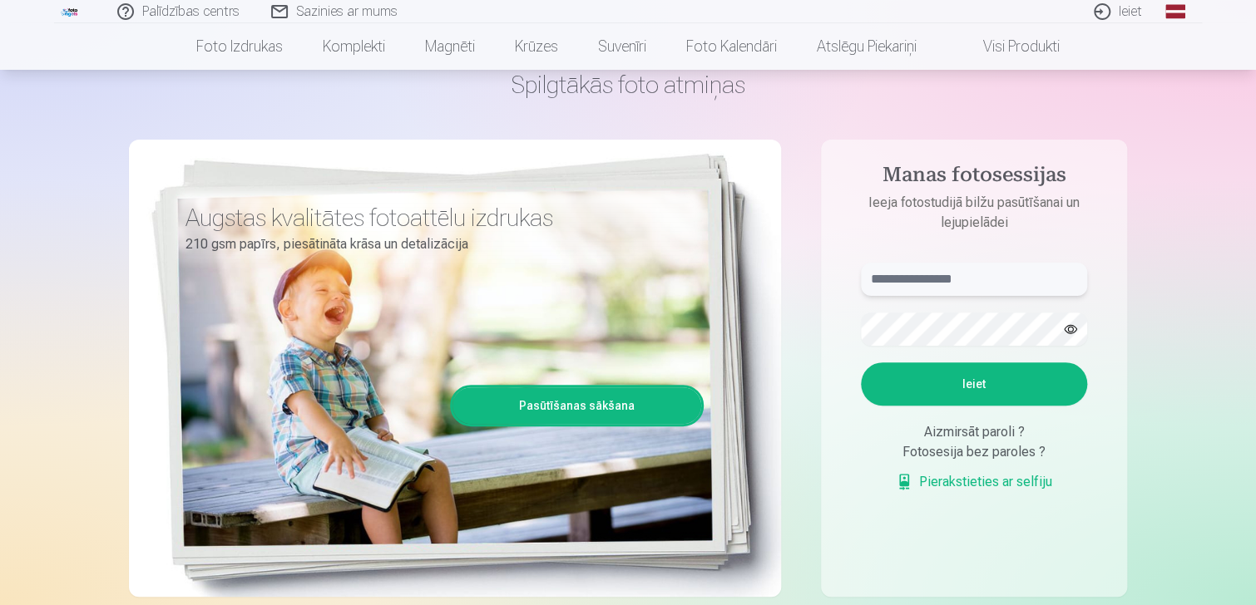
click at [955, 279] on input "text" at bounding box center [974, 279] width 226 height 33
type input "**********"
click at [975, 376] on button "Ieiet" at bounding box center [974, 384] width 226 height 43
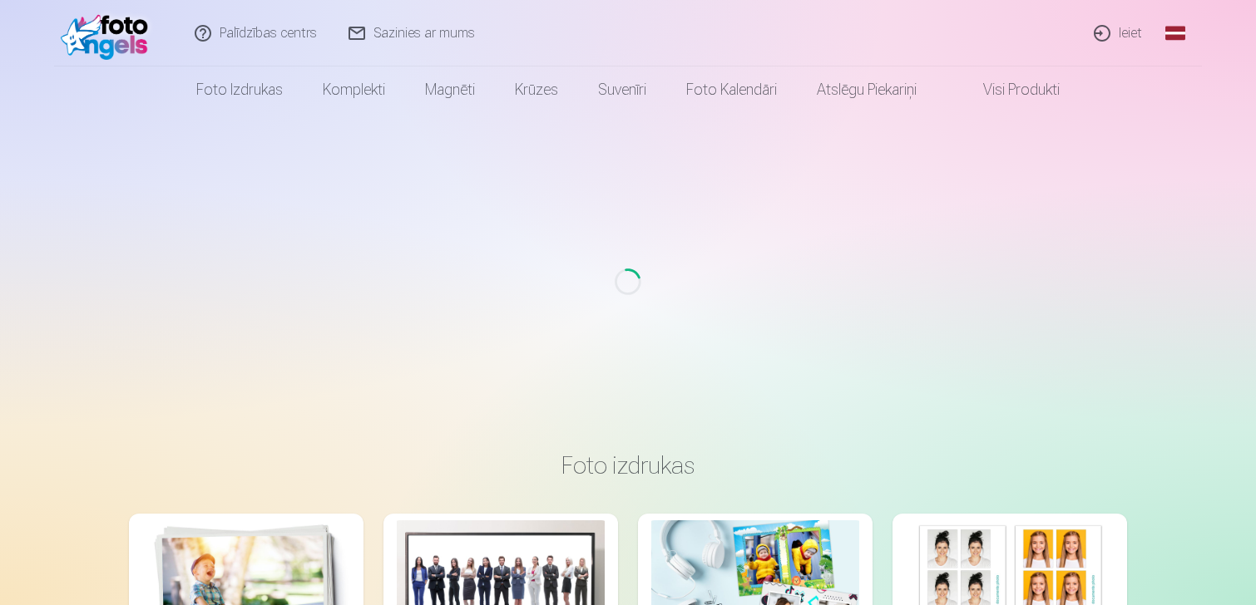
scroll to position [83, 0]
